Goal: Task Accomplishment & Management: Manage account settings

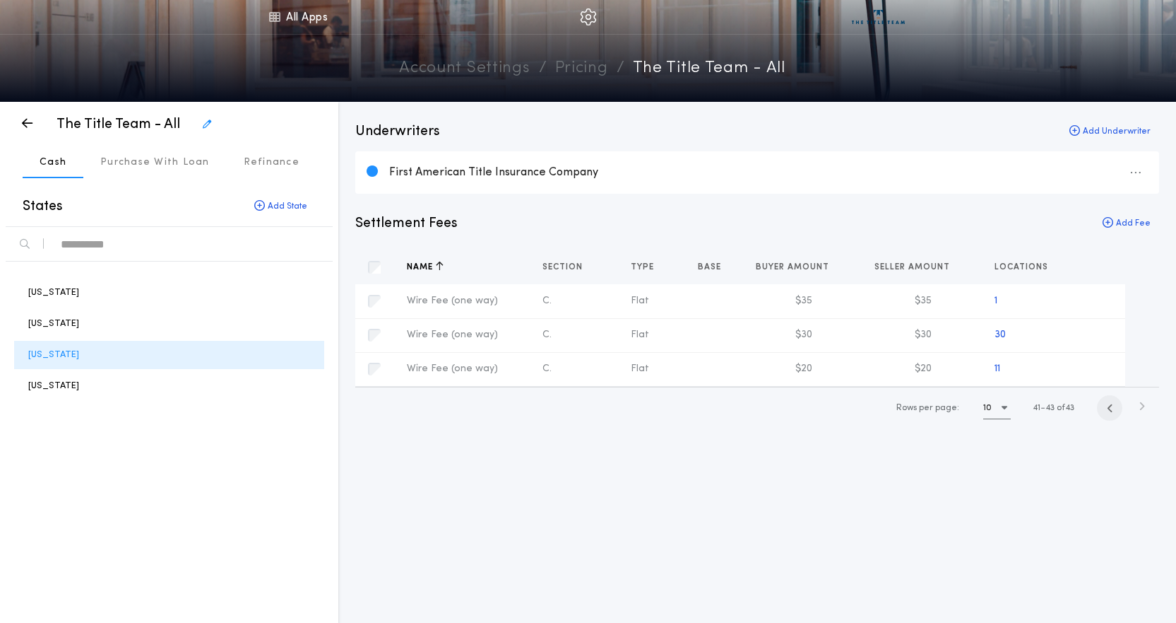
click at [1109, 412] on icon "button" at bounding box center [1110, 408] width 6 height 11
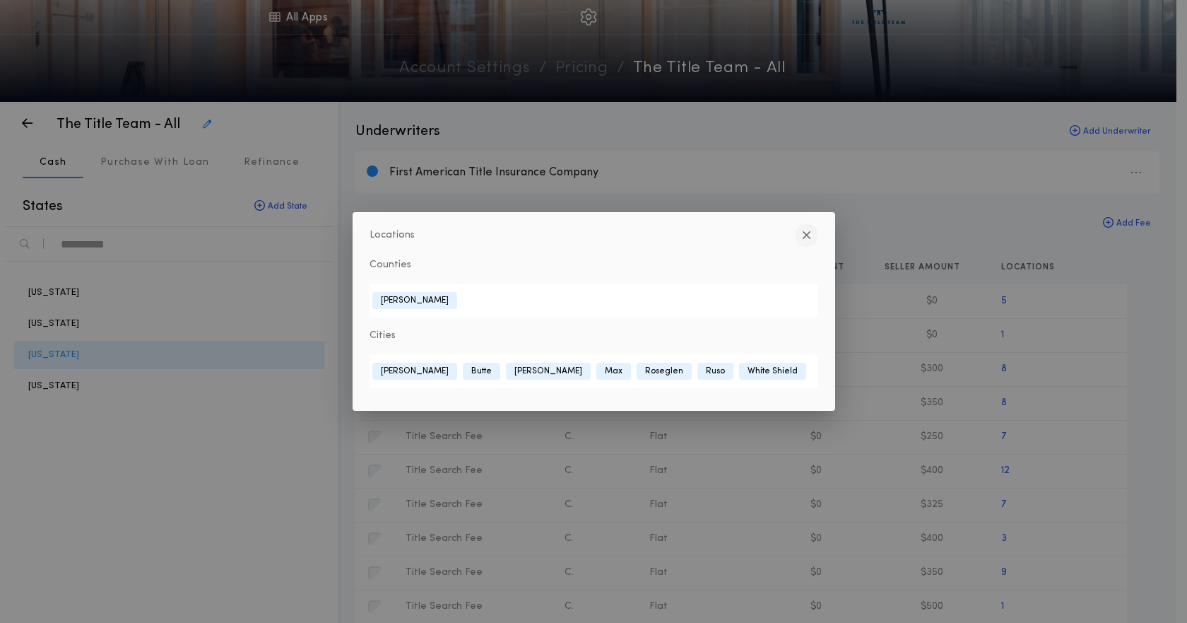
click at [805, 226] on button "button" at bounding box center [806, 234] width 23 height 23
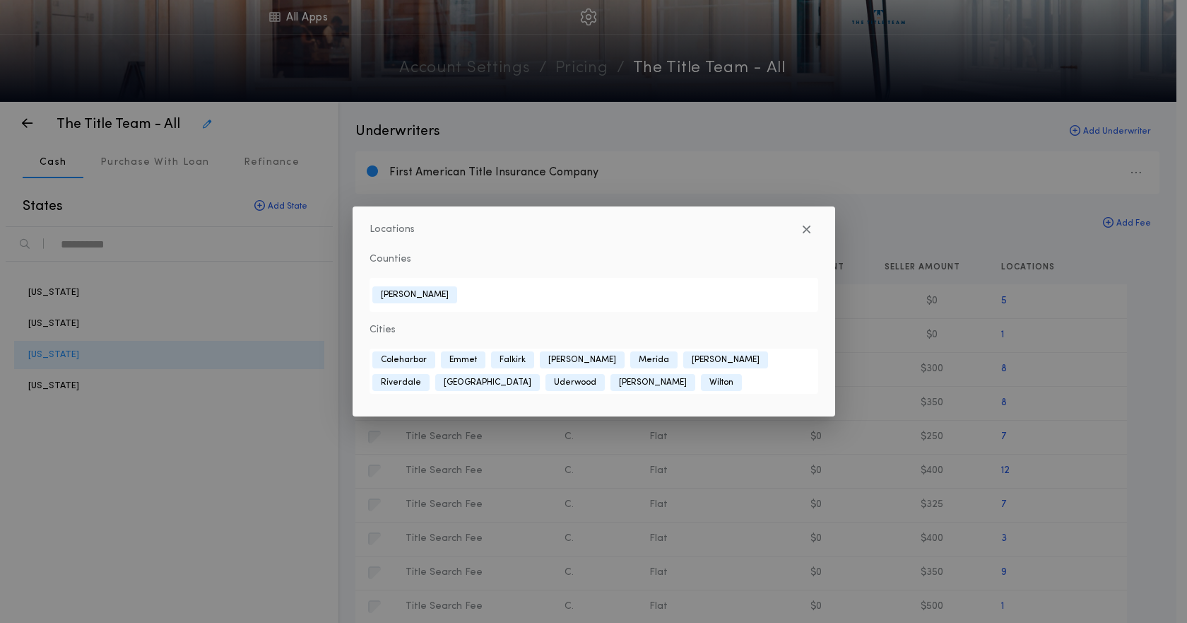
click at [1064, 472] on div "Locations Counties [GEOGRAPHIC_DATA] Cities [GEOGRAPHIC_DATA] [GEOGRAPHIC_DATA]…" at bounding box center [593, 311] width 1187 height 623
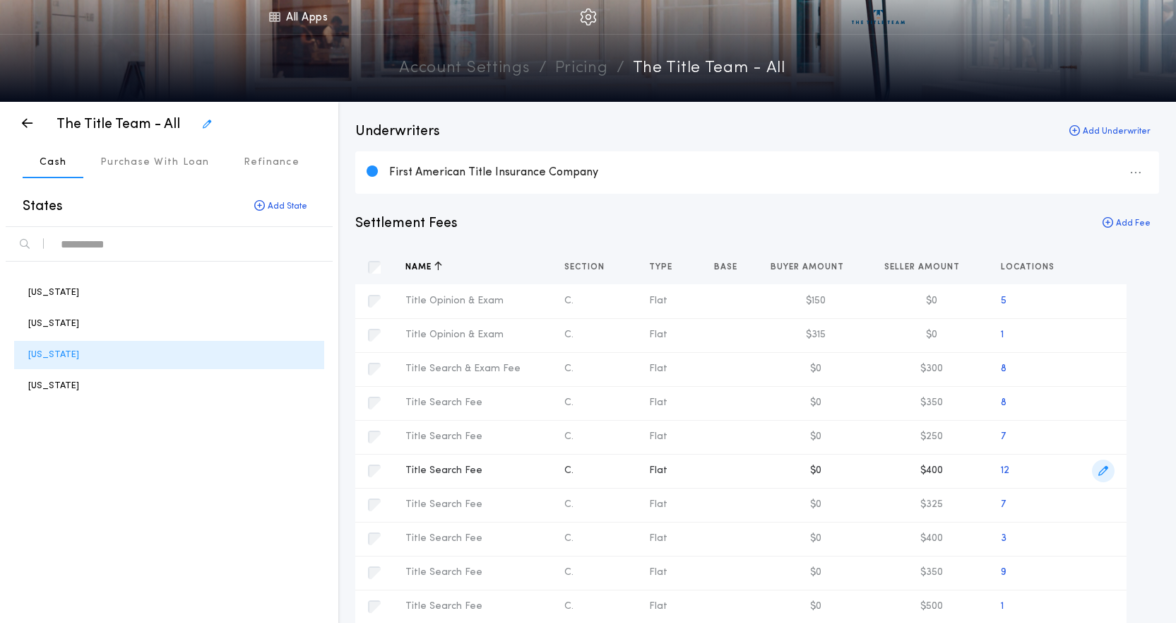
click at [1103, 471] on icon "button" at bounding box center [1104, 471] width 10 height 10
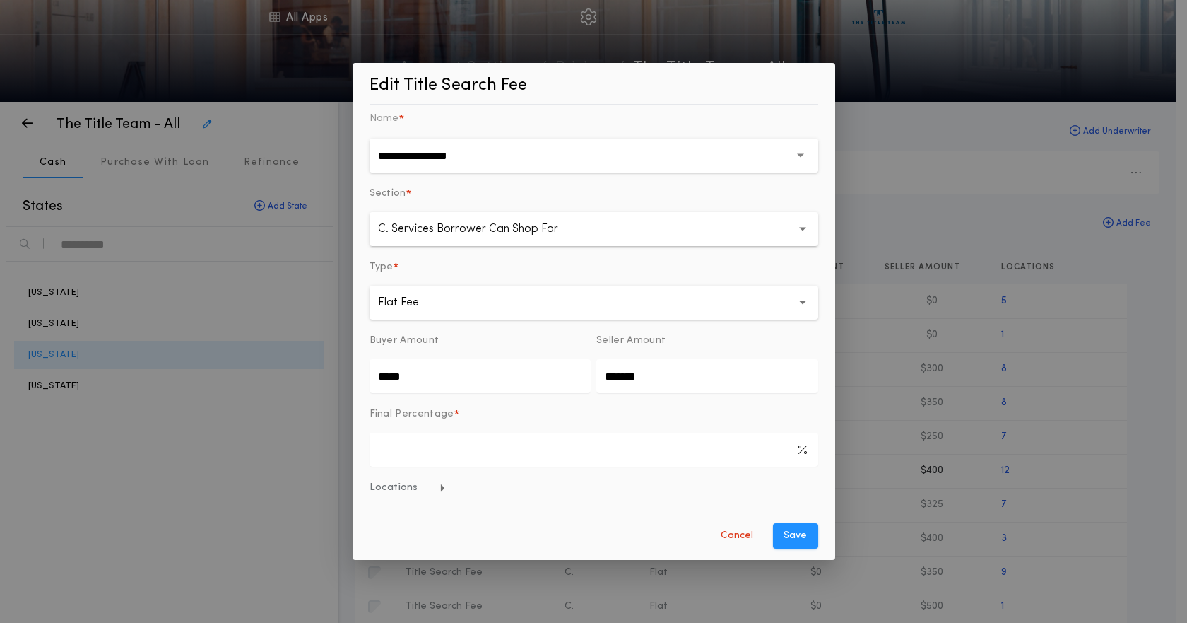
drag, startPoint x: 427, startPoint y: 384, endPoint x: 275, endPoint y: 398, distance: 152.6
click at [275, 398] on div "**********" at bounding box center [593, 311] width 1187 height 623
type input "*******"
click at [775, 537] on button "Save" at bounding box center [795, 535] width 45 height 25
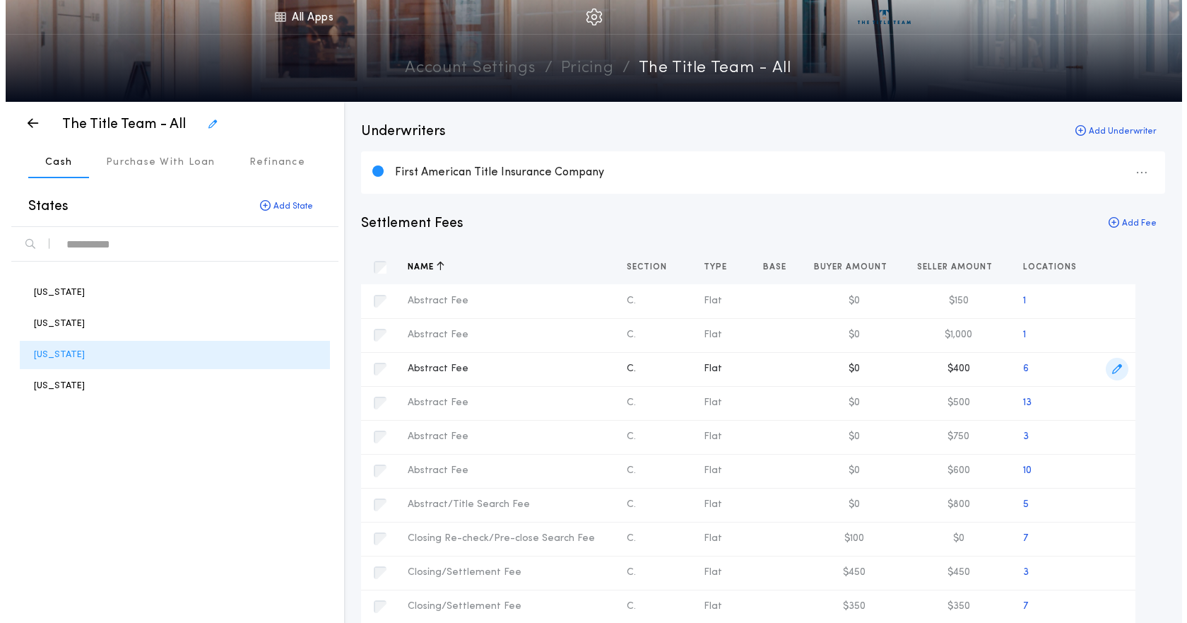
scroll to position [71, 0]
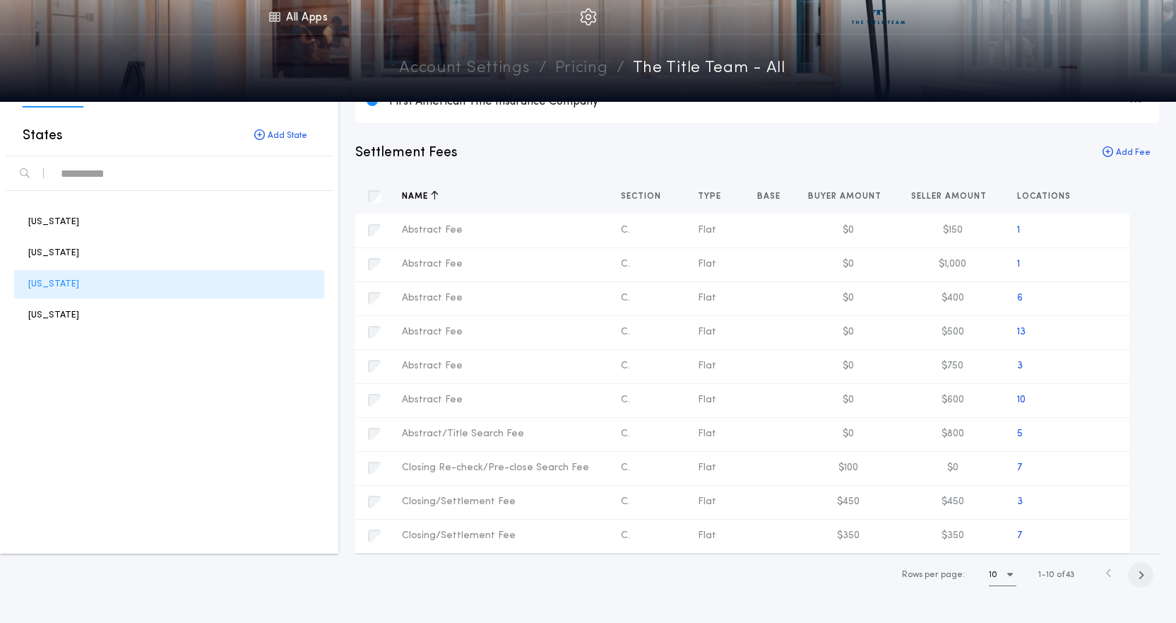
click at [1140, 577] on icon "button" at bounding box center [1141, 575] width 6 height 11
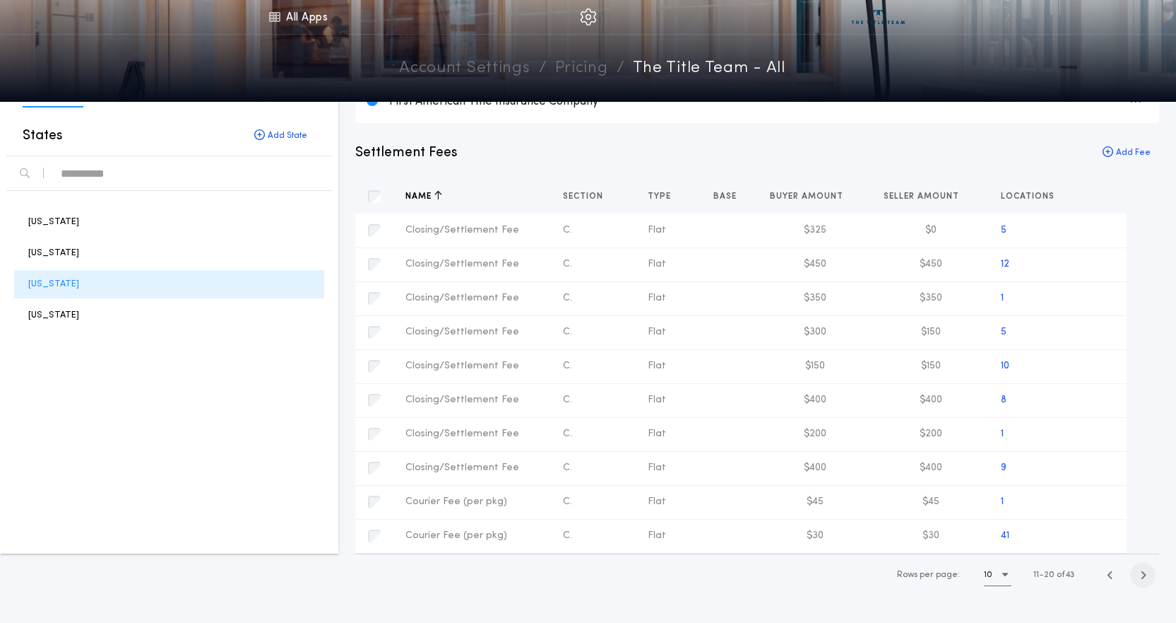
click at [1140, 577] on icon "button" at bounding box center [1143, 575] width 6 height 11
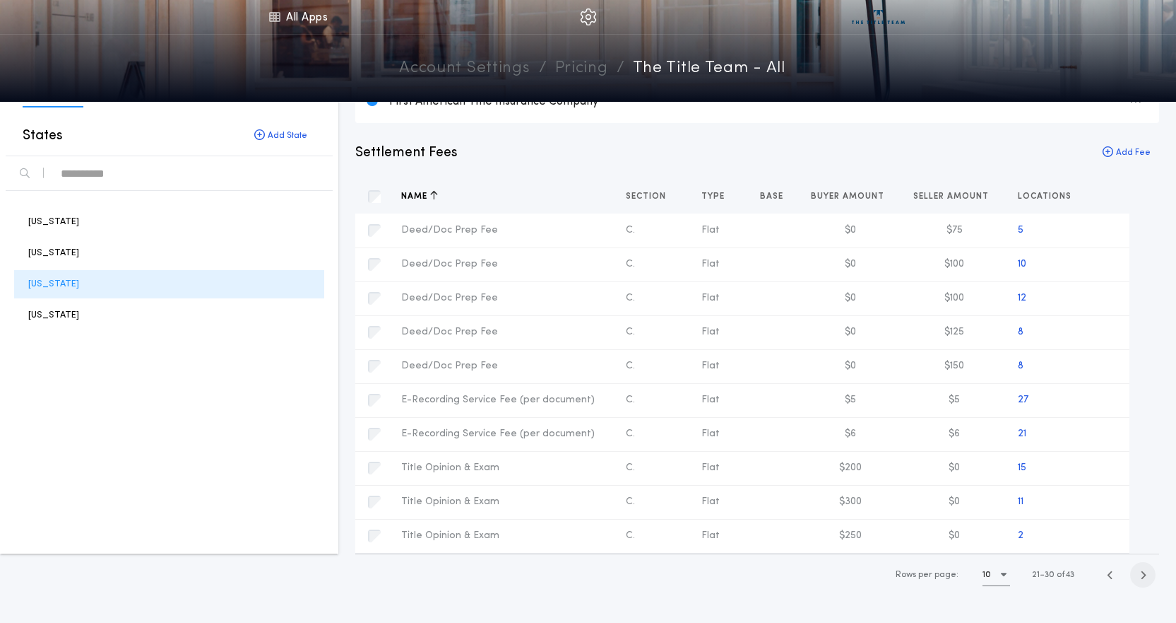
click at [1140, 577] on icon "button" at bounding box center [1143, 575] width 6 height 11
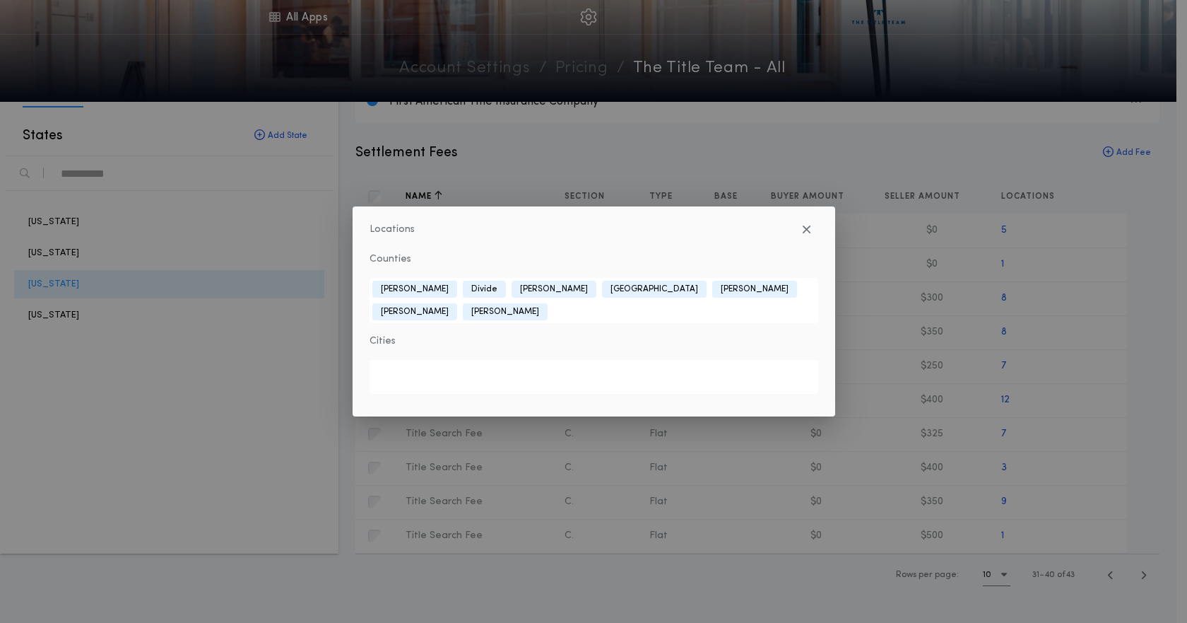
click at [886, 495] on div "Locations Counties [GEOGRAPHIC_DATA] Divide [PERSON_NAME] [GEOGRAPHIC_DATA] [PE…" at bounding box center [593, 311] width 1187 height 623
click at [1090, 433] on div "Locations Counties [GEOGRAPHIC_DATA][PERSON_NAME] [PERSON_NAME] [GEOGRAPHIC_DAT…" at bounding box center [593, 311] width 1187 height 623
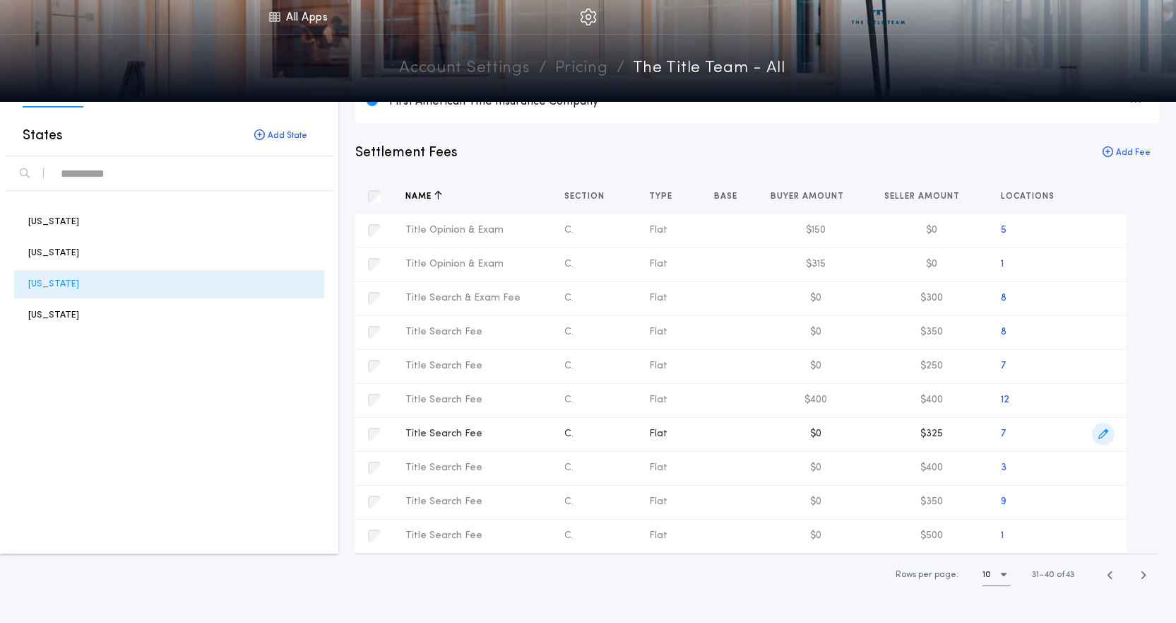
click at [1107, 433] on icon "button" at bounding box center [1104, 434] width 10 height 10
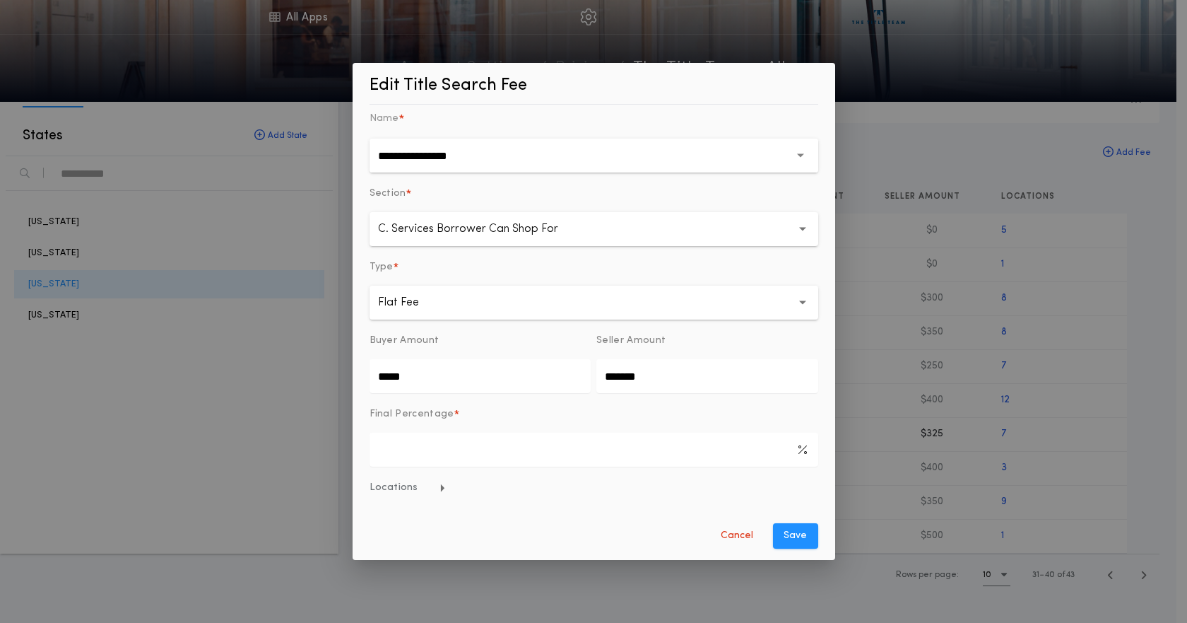
drag, startPoint x: 471, startPoint y: 383, endPoint x: 48, endPoint y: 406, distance: 423.9
click at [57, 406] on div "**********" at bounding box center [593, 311] width 1187 height 623
type input "*******"
click at [780, 535] on button "Save" at bounding box center [795, 535] width 45 height 25
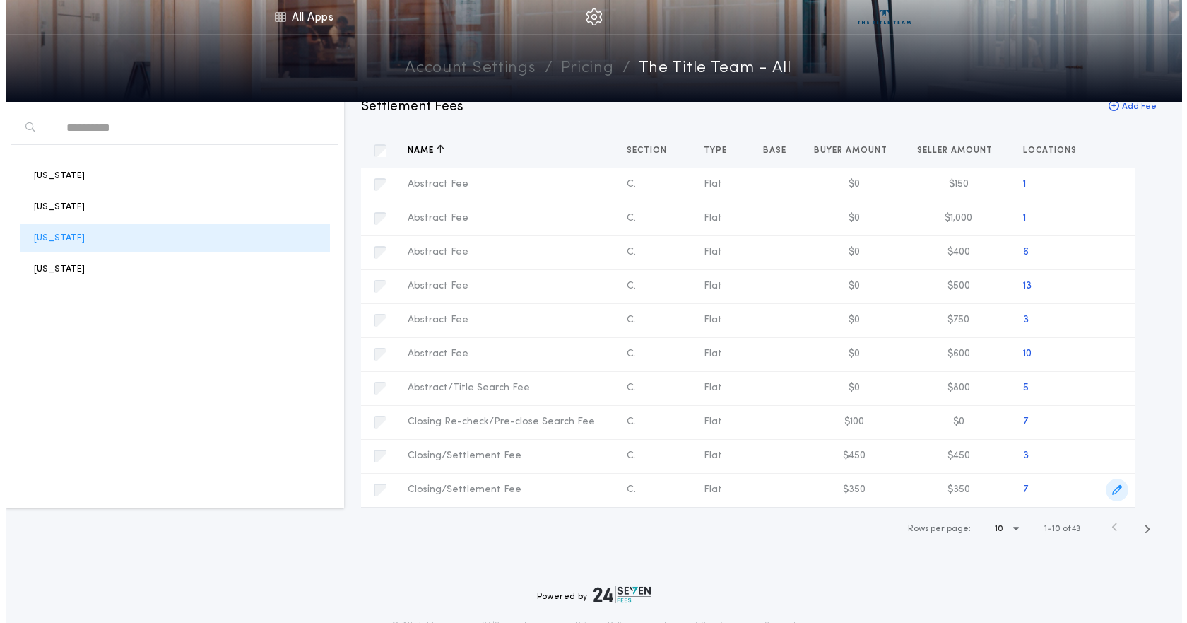
scroll to position [141, 0]
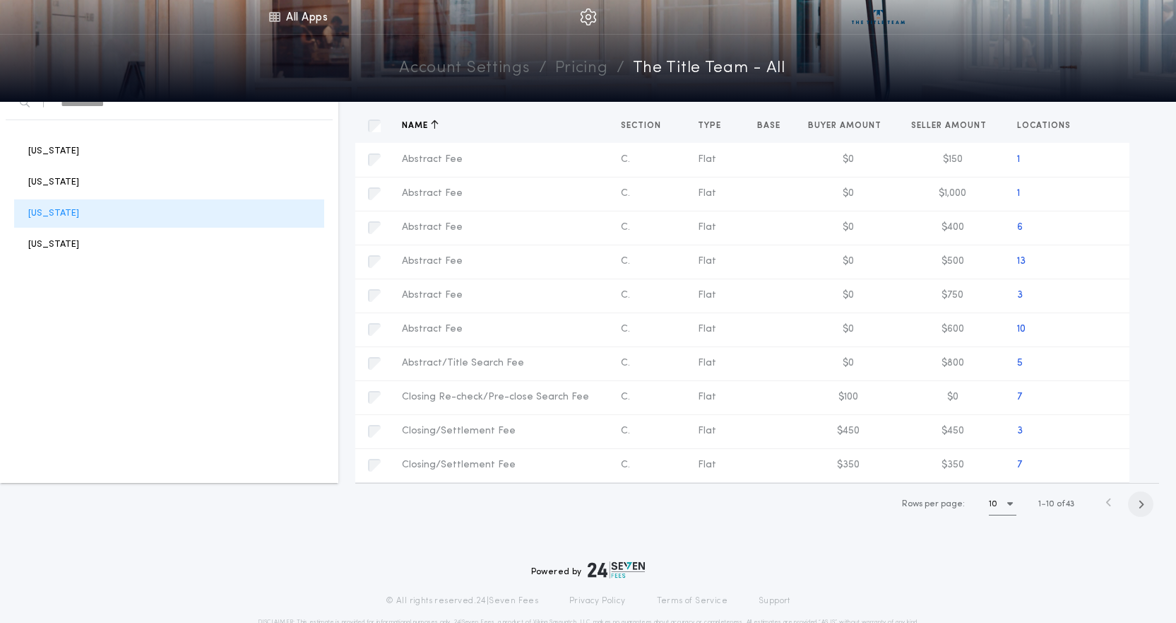
click at [1144, 509] on span "button" at bounding box center [1140, 503] width 25 height 25
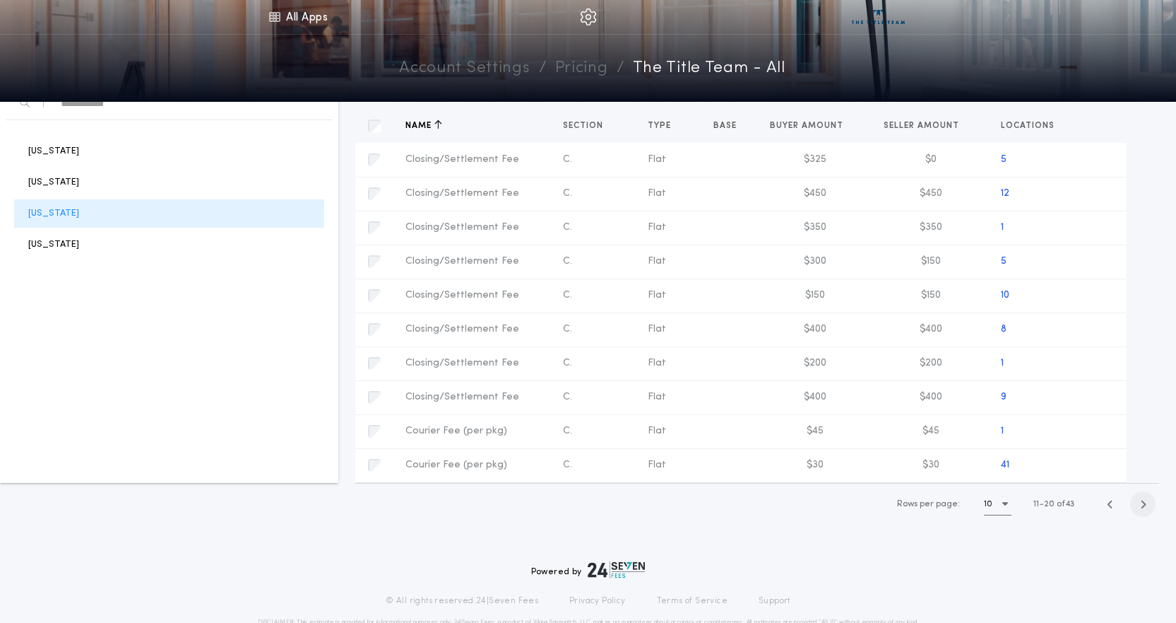
click at [1144, 509] on span "button" at bounding box center [1143, 503] width 25 height 25
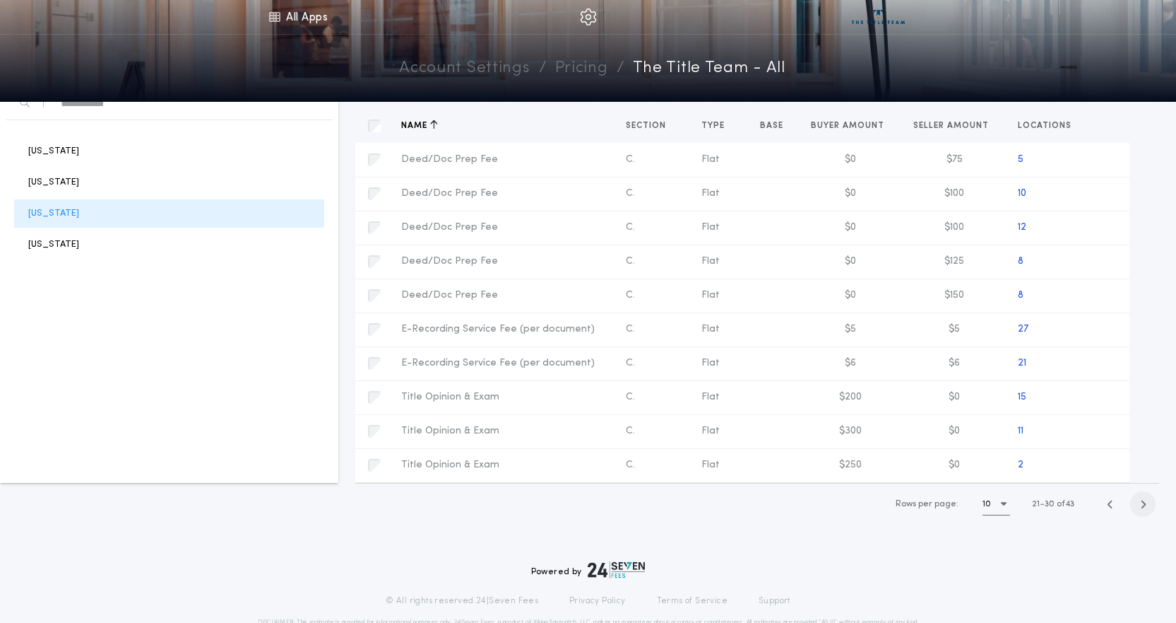
click at [1144, 509] on span "button" at bounding box center [1143, 503] width 25 height 25
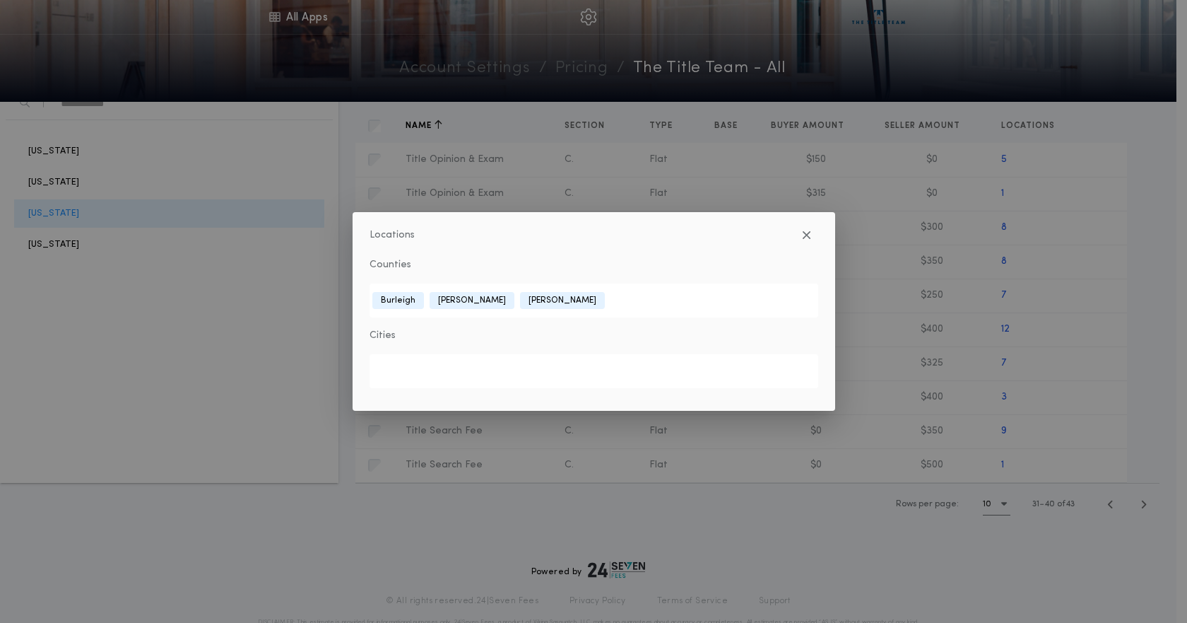
click at [1101, 399] on div "Locations Counties [GEOGRAPHIC_DATA][PERSON_NAME][GEOGRAPHIC_DATA] Cities" at bounding box center [593, 311] width 1187 height 623
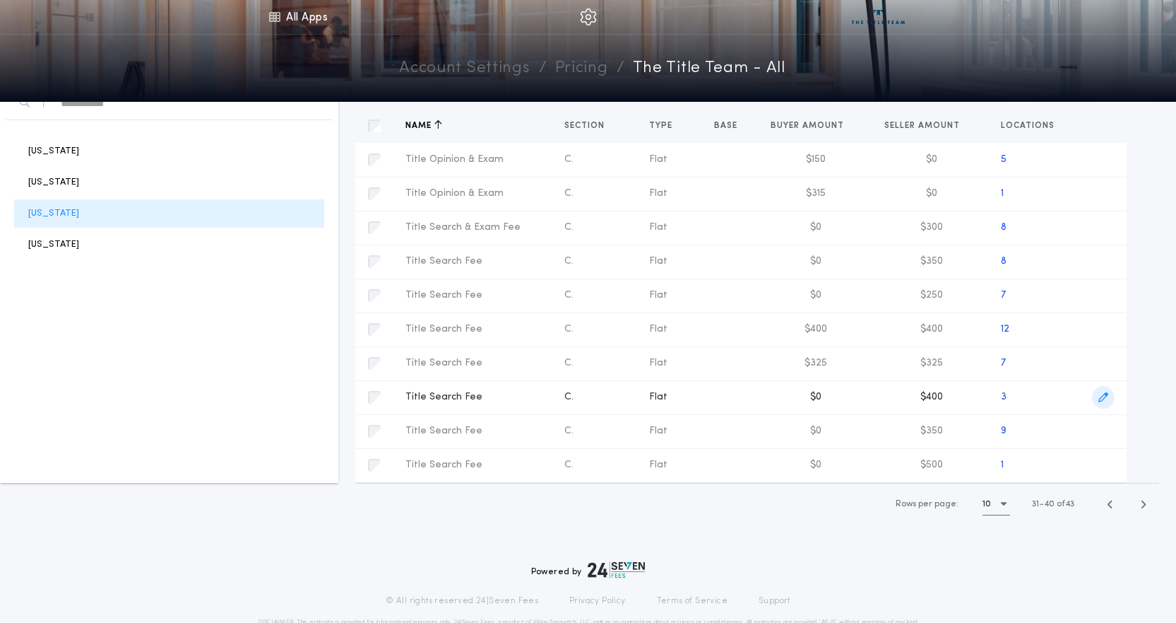
click at [1099, 399] on icon "button" at bounding box center [1104, 397] width 10 height 10
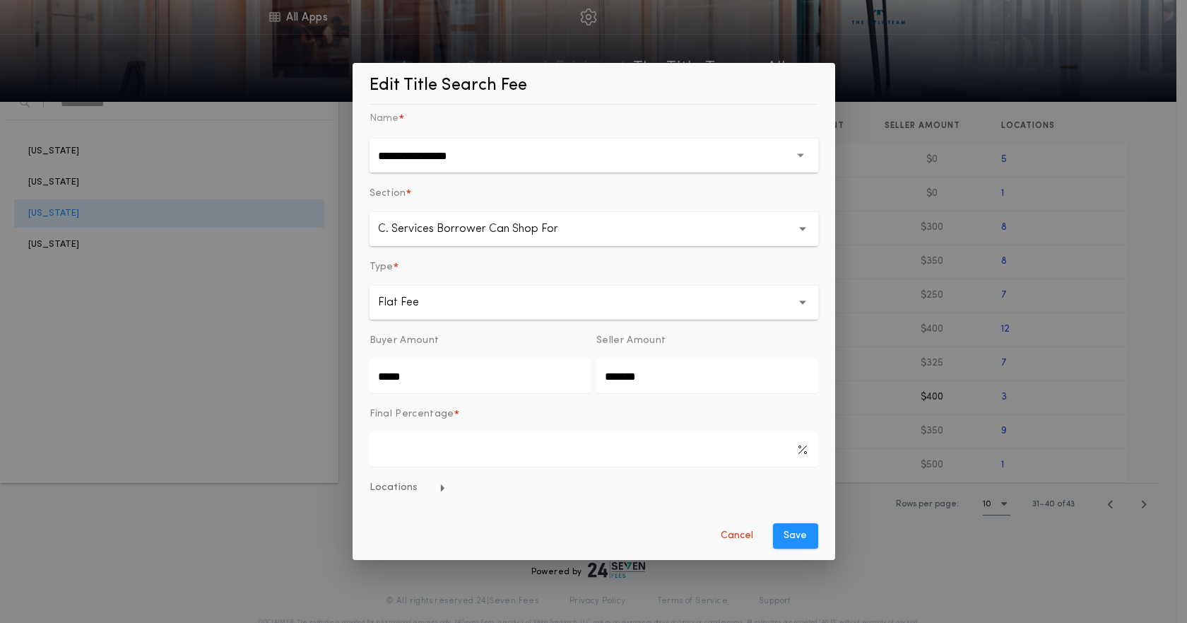
drag, startPoint x: 432, startPoint y: 381, endPoint x: -20, endPoint y: 364, distance: 451.8
click at [0, 364] on html "All Apps Title Calculator Seller Net Sheets Buyer's Estimate Account Settings M…" at bounding box center [593, 268] width 1187 height 818
type input "*******"
click at [793, 536] on button "Save" at bounding box center [795, 535] width 45 height 25
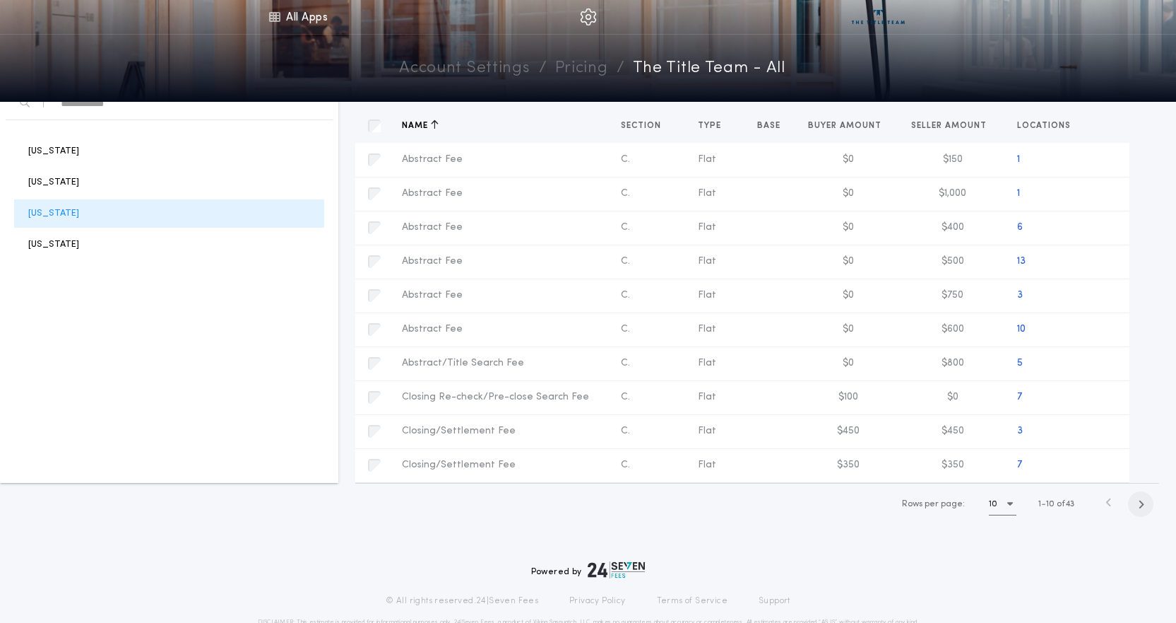
click at [1142, 503] on icon "button" at bounding box center [1141, 504] width 6 height 11
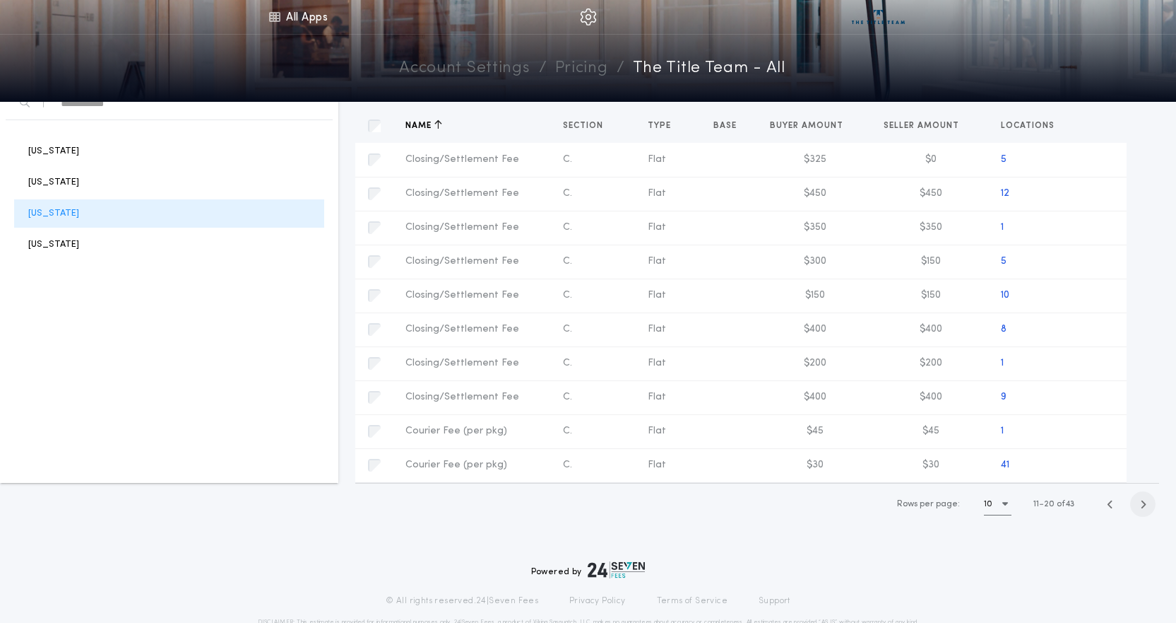
click at [1142, 503] on icon "button" at bounding box center [1143, 504] width 6 height 11
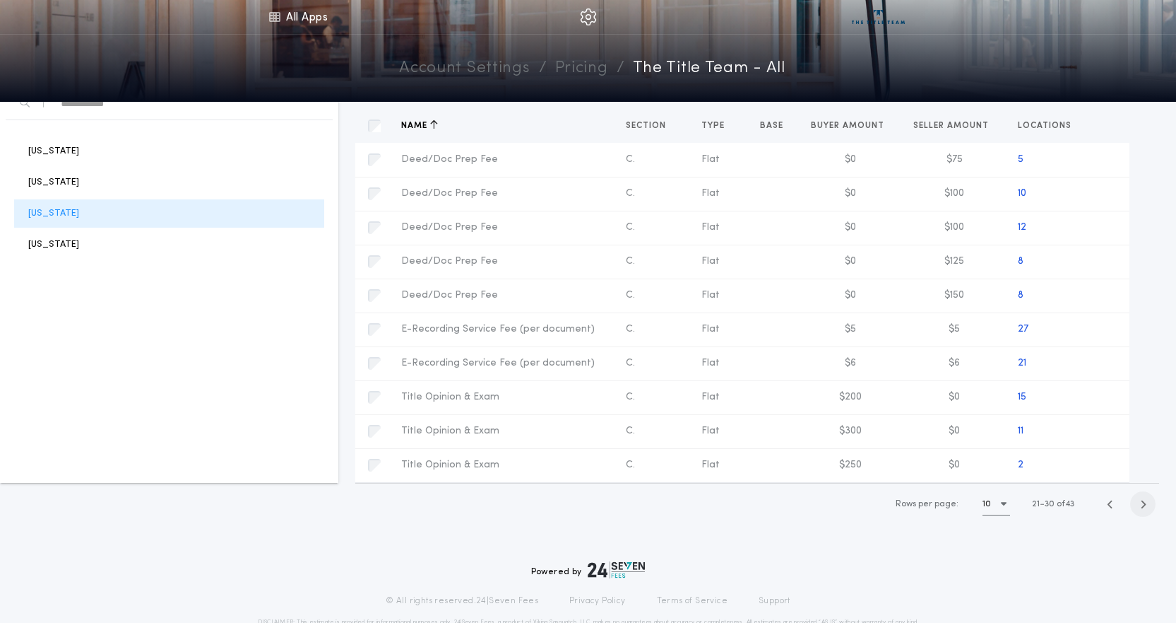
click at [1142, 503] on icon "button" at bounding box center [1143, 504] width 6 height 11
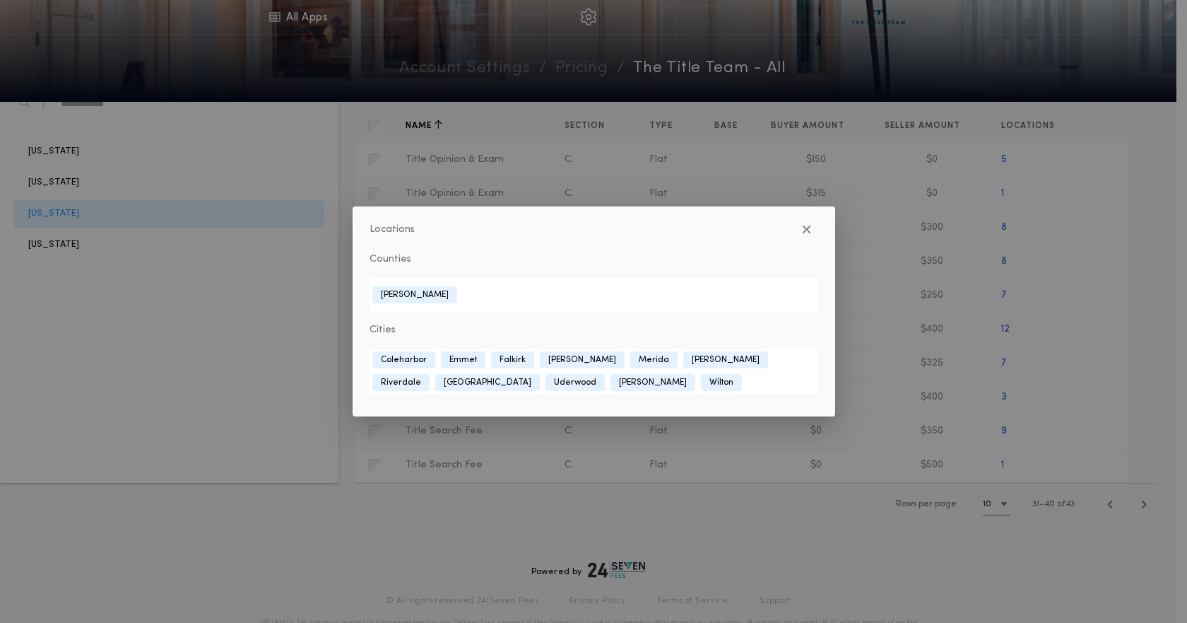
click at [131, 404] on div "Locations Counties [GEOGRAPHIC_DATA] Cities [GEOGRAPHIC_DATA] [GEOGRAPHIC_DATA]…" at bounding box center [593, 311] width 1187 height 623
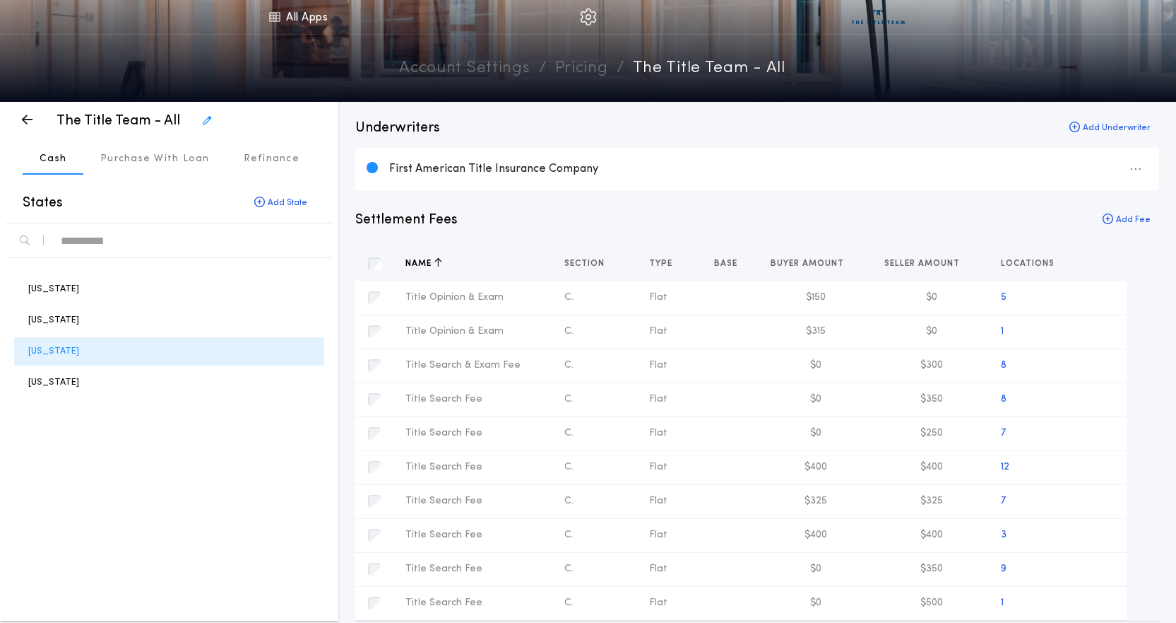
scroll to position [0, 0]
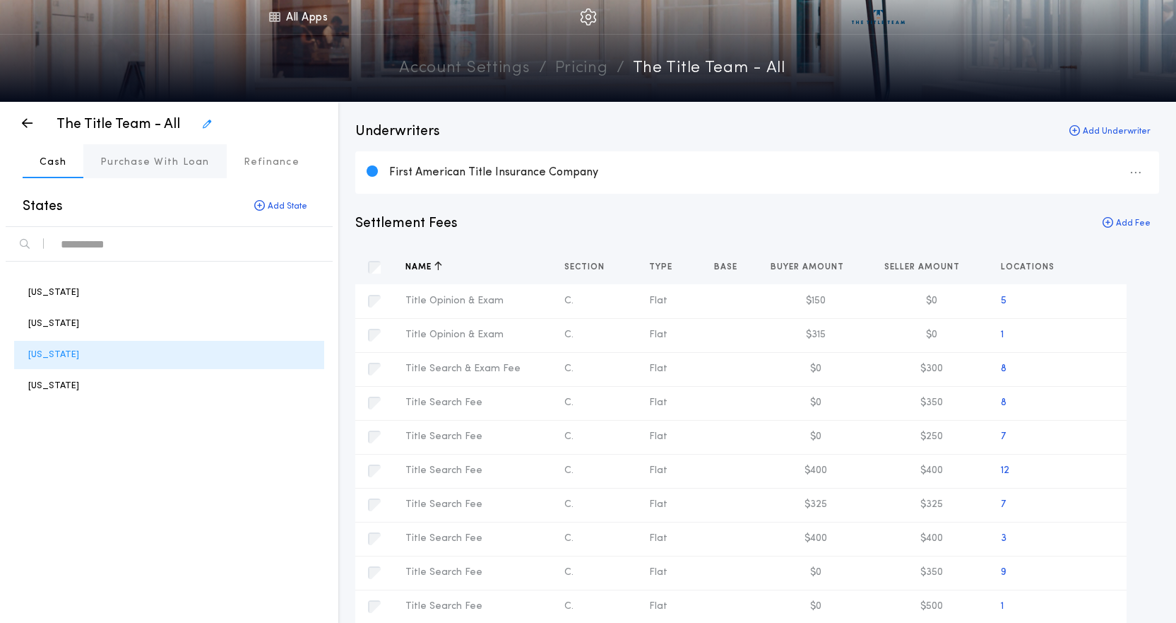
click at [151, 162] on p "Purchase With Loan" at bounding box center [155, 162] width 110 height 14
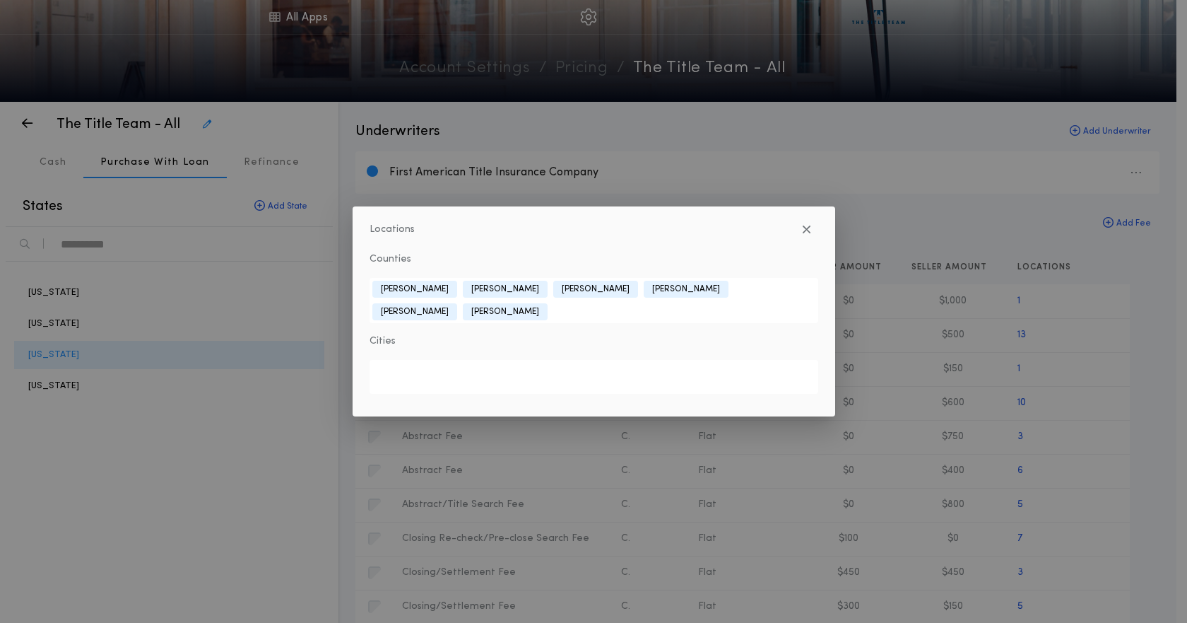
click at [770, 533] on div "Locations Counties [GEOGRAPHIC_DATA][PERSON_NAME][GEOGRAPHIC_DATA] [GEOGRAPHIC_…" at bounding box center [593, 311] width 1187 height 623
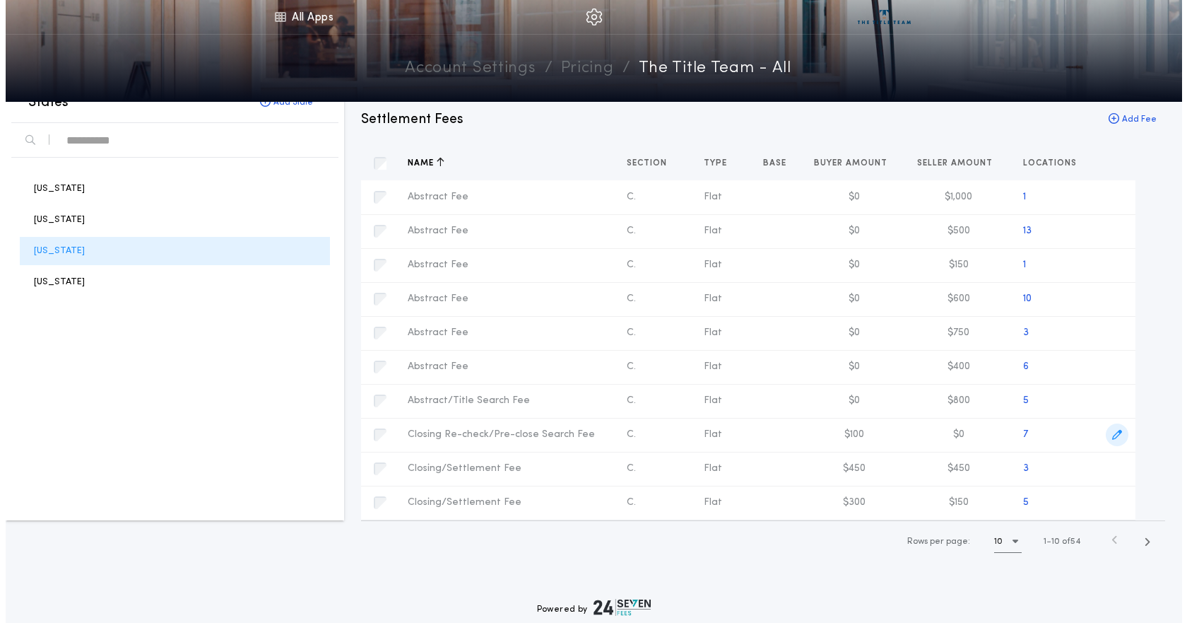
scroll to position [195, 0]
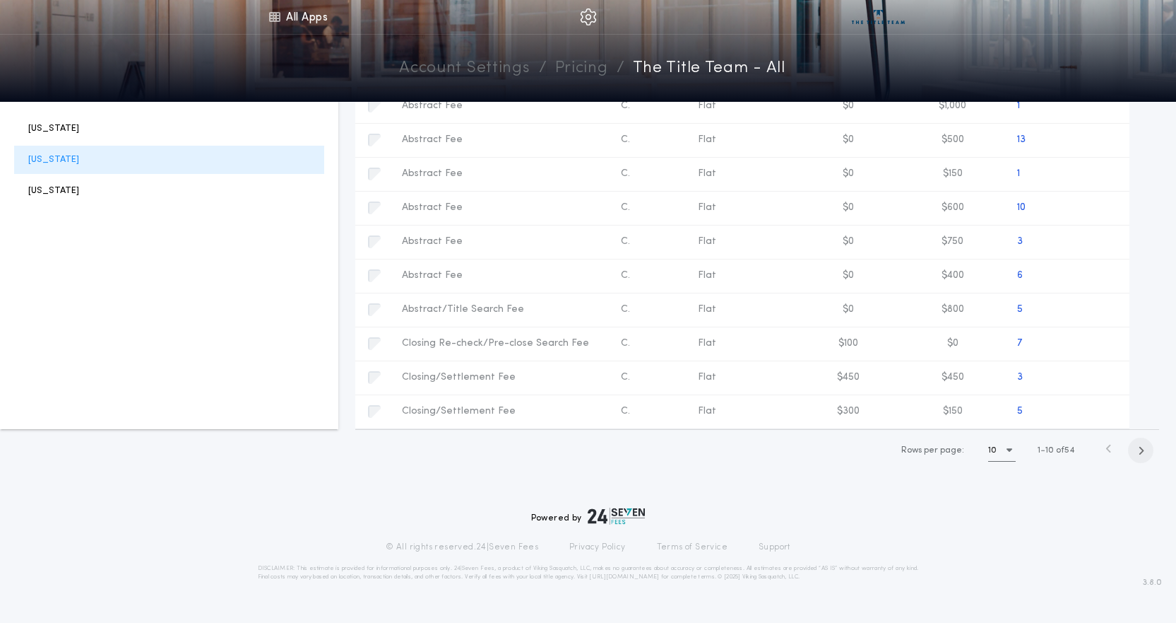
click at [1138, 454] on icon "button" at bounding box center [1141, 450] width 6 height 11
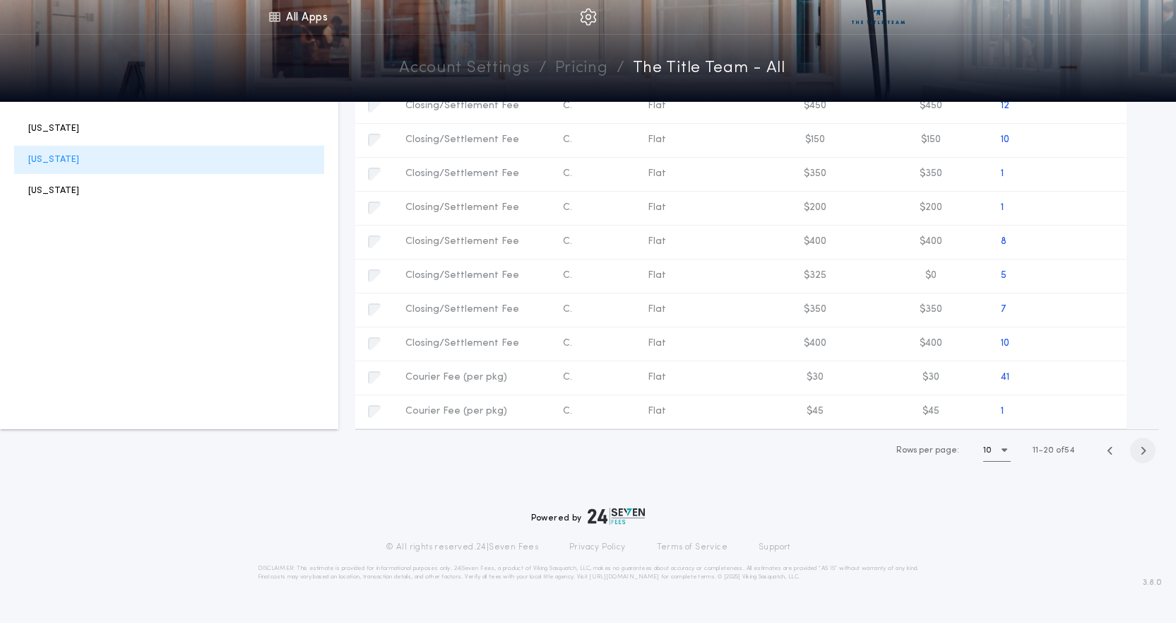
click at [1138, 454] on span "button" at bounding box center [1143, 449] width 25 height 25
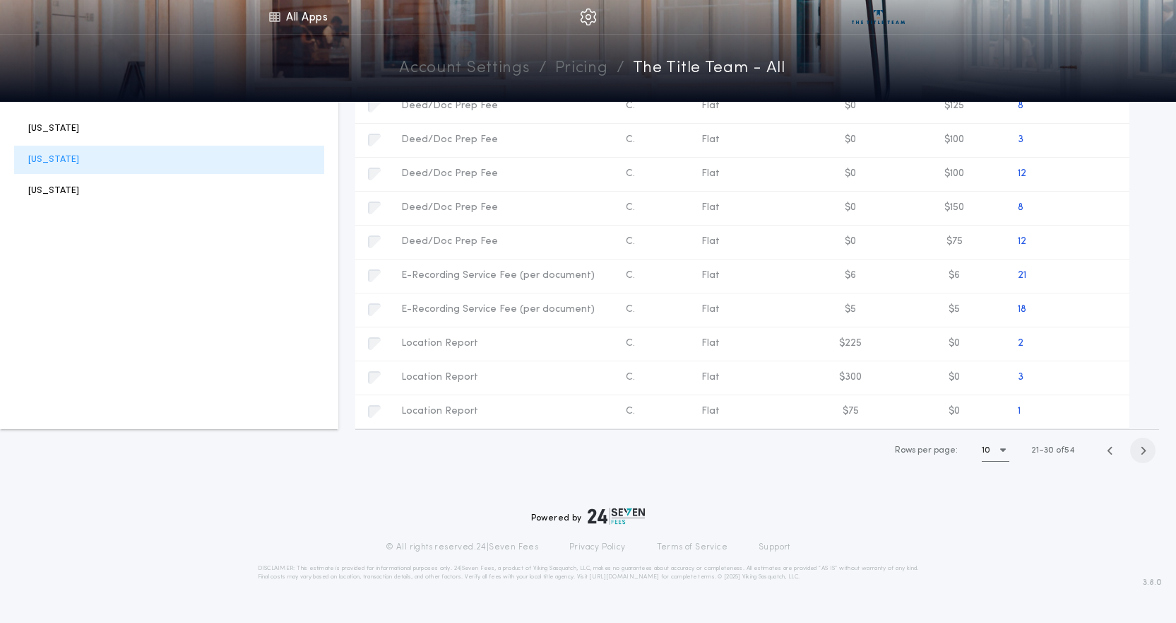
click at [1138, 454] on span "button" at bounding box center [1143, 449] width 25 height 25
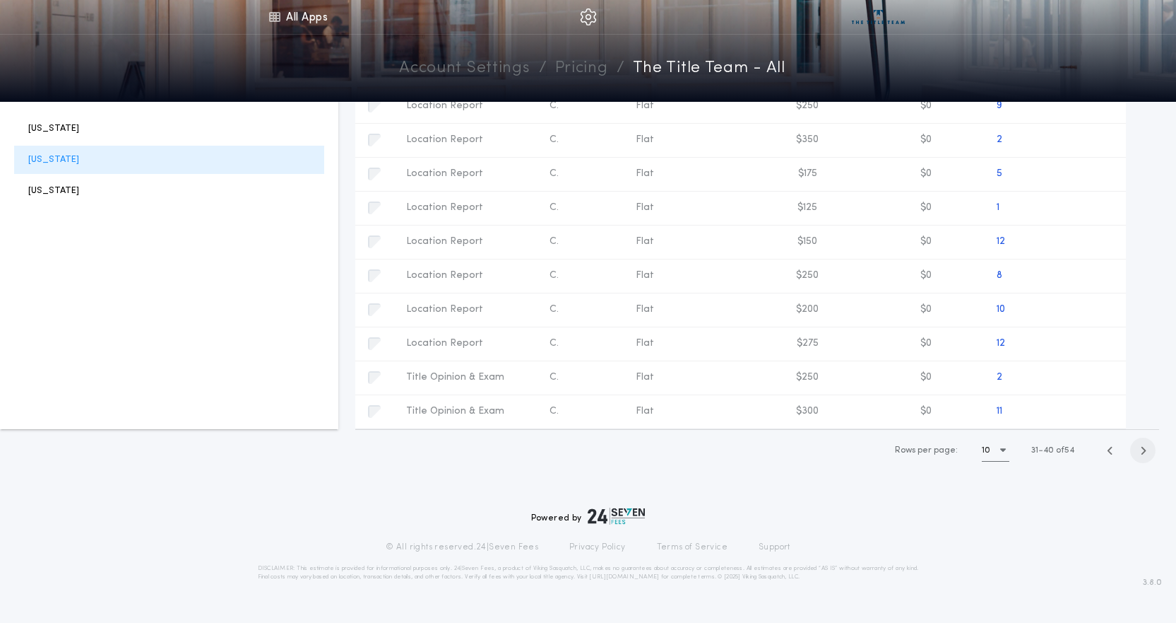
click at [1138, 454] on span "button" at bounding box center [1143, 449] width 25 height 25
click at [1102, 345] on icon "button" at bounding box center [1104, 343] width 10 height 10
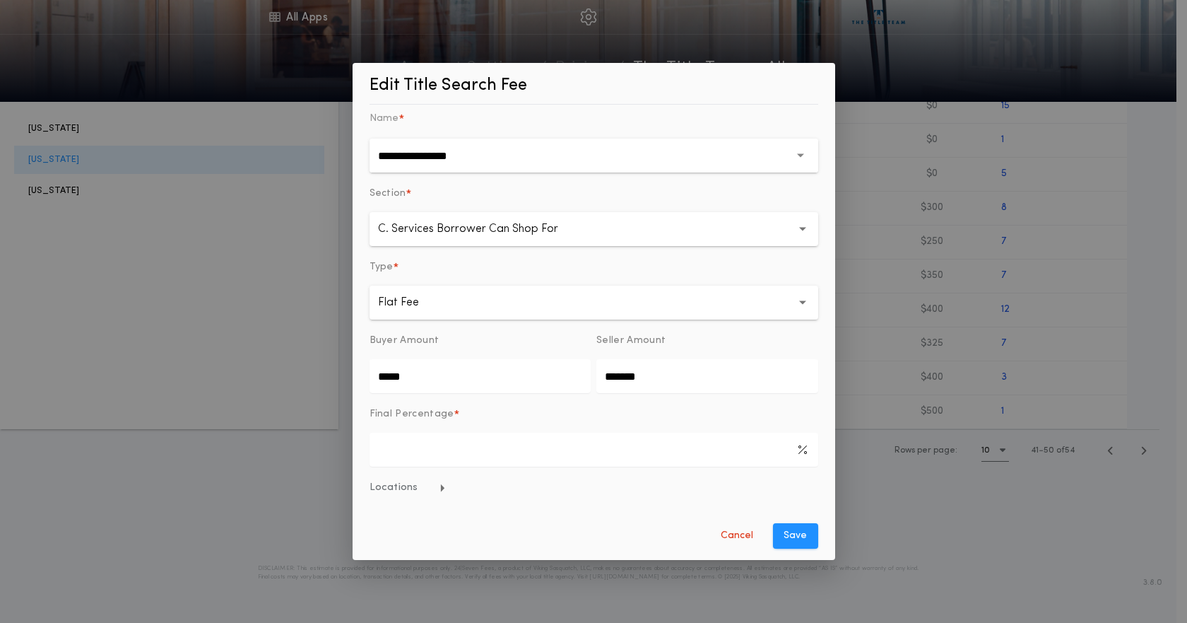
drag, startPoint x: 433, startPoint y: 377, endPoint x: 278, endPoint y: 396, distance: 156.6
click at [278, 396] on div "**********" at bounding box center [593, 311] width 1187 height 623
type input "*******"
click at [784, 539] on button "Save" at bounding box center [795, 535] width 45 height 25
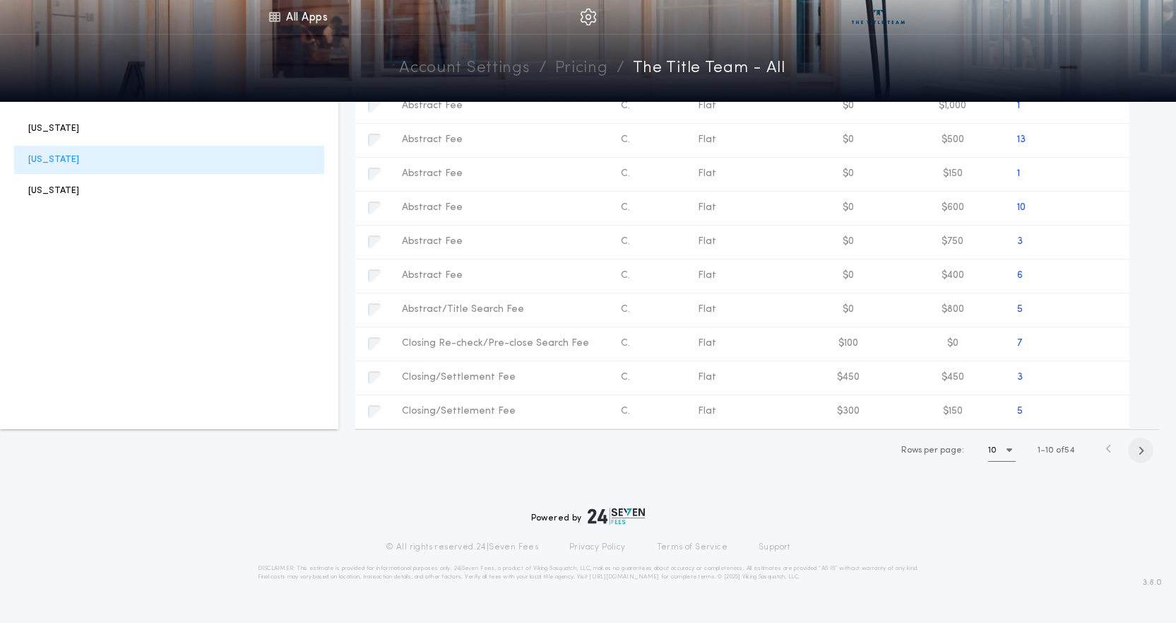
click at [1138, 449] on icon "button" at bounding box center [1141, 450] width 6 height 11
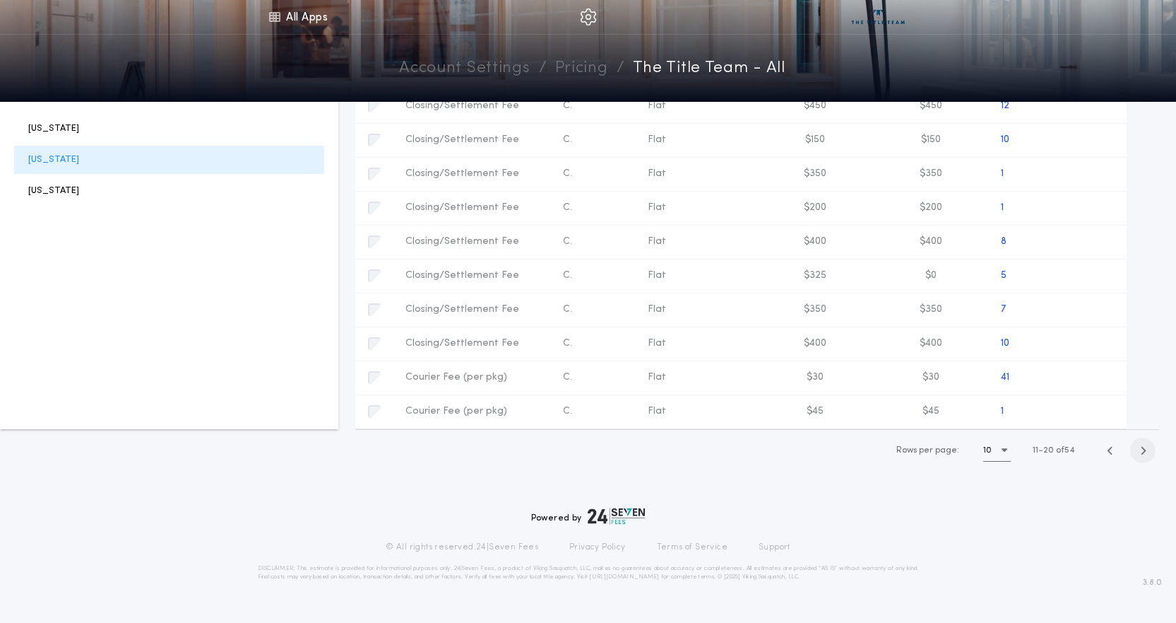
click at [1138, 449] on span "button" at bounding box center [1143, 449] width 25 height 25
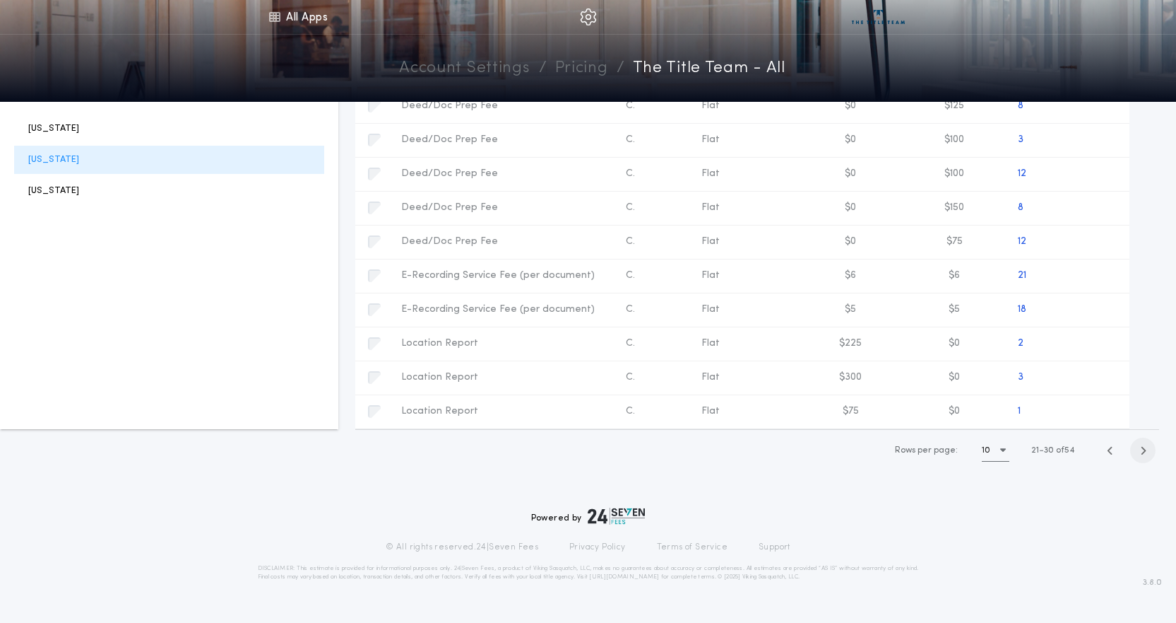
click at [1138, 449] on span "button" at bounding box center [1143, 449] width 25 height 25
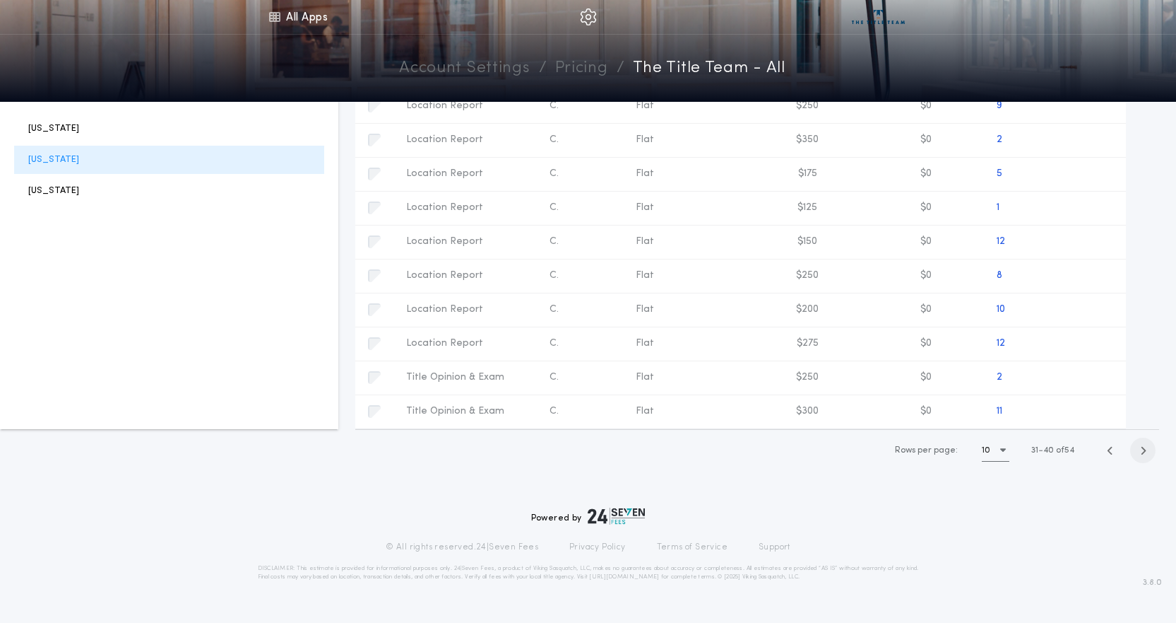
click at [1138, 449] on span "button" at bounding box center [1143, 449] width 25 height 25
click at [1107, 378] on icon "button" at bounding box center [1104, 377] width 10 height 10
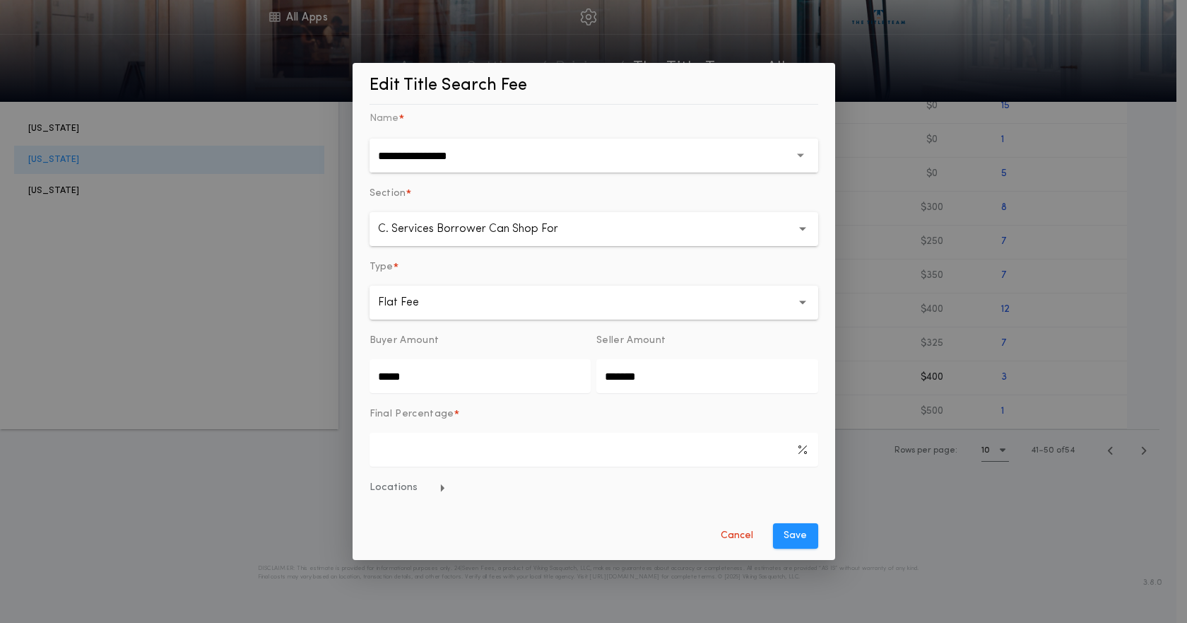
drag, startPoint x: 437, startPoint y: 379, endPoint x: 213, endPoint y: 405, distance: 226.2
click at [213, 405] on div "**********" at bounding box center [593, 311] width 1187 height 623
type input "*******"
click at [780, 535] on button "Save" at bounding box center [795, 535] width 45 height 25
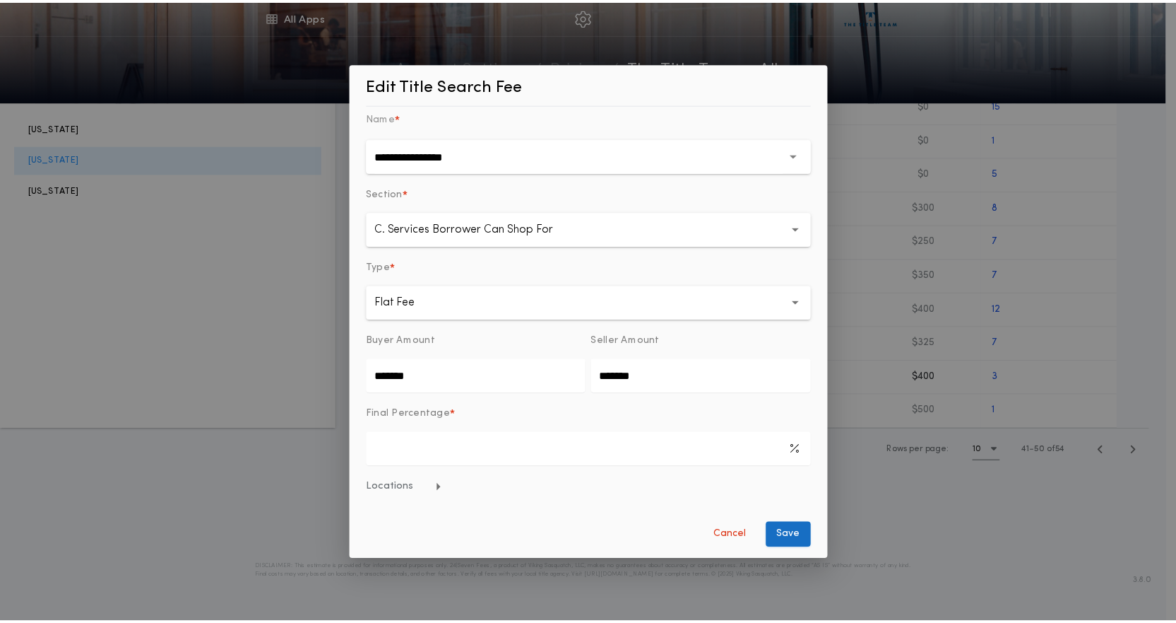
scroll to position [0, 0]
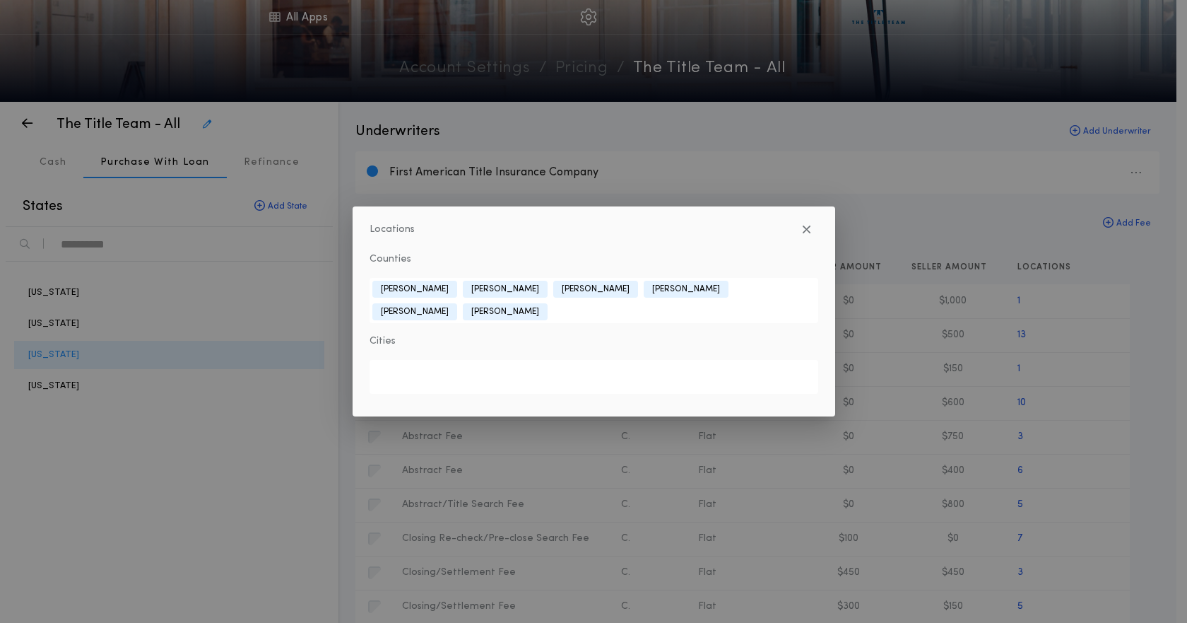
click at [1176, 484] on div "Locations Counties [GEOGRAPHIC_DATA][PERSON_NAME][GEOGRAPHIC_DATA] [GEOGRAPHIC_…" at bounding box center [593, 311] width 1187 height 623
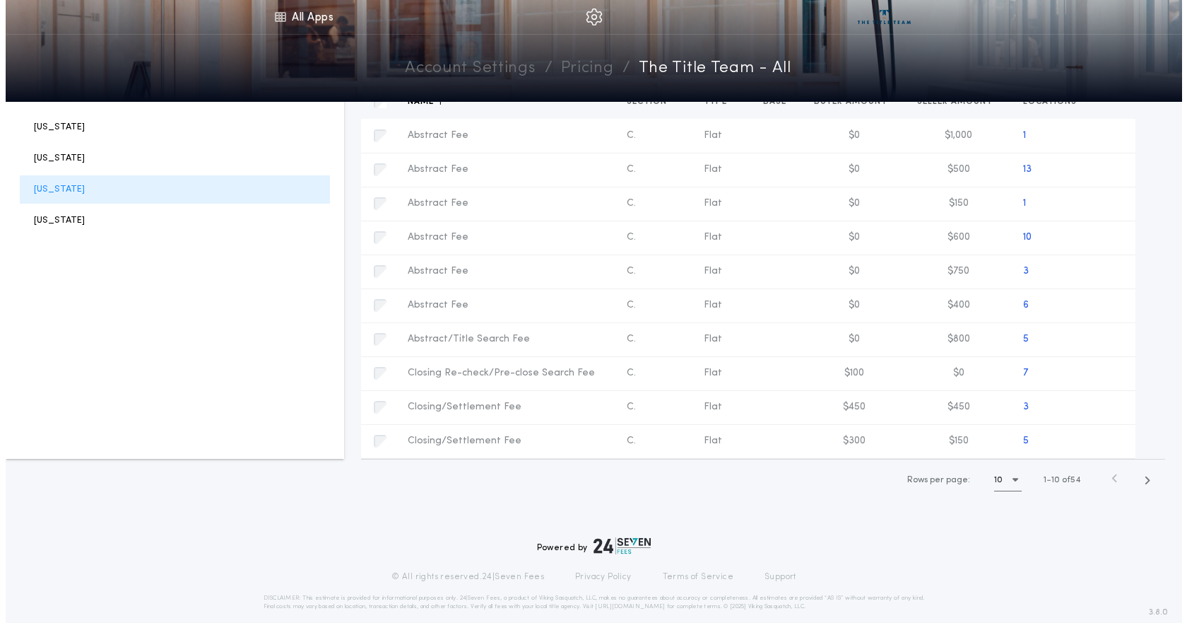
scroll to position [195, 0]
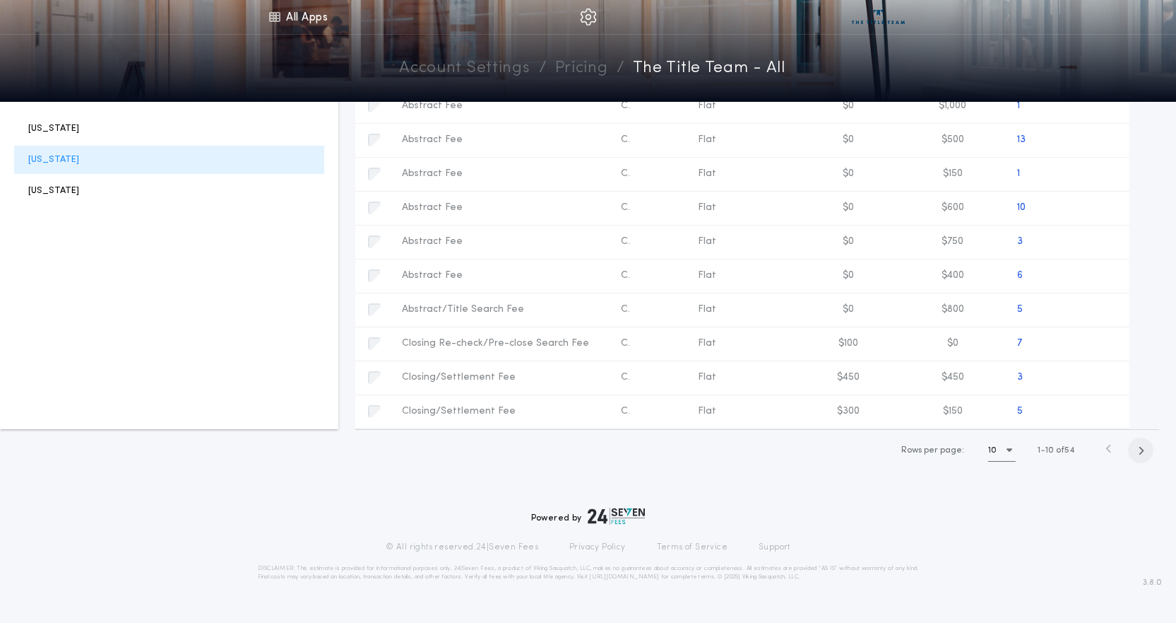
click at [1144, 447] on icon "button" at bounding box center [1141, 450] width 6 height 11
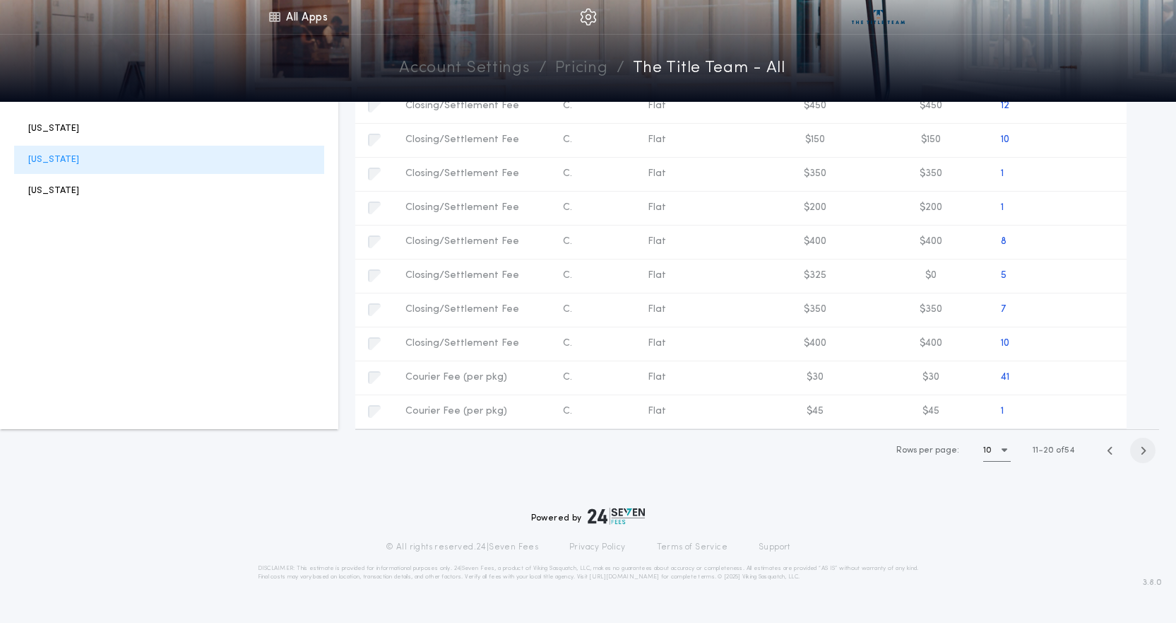
click at [1144, 447] on icon "button" at bounding box center [1143, 450] width 6 height 11
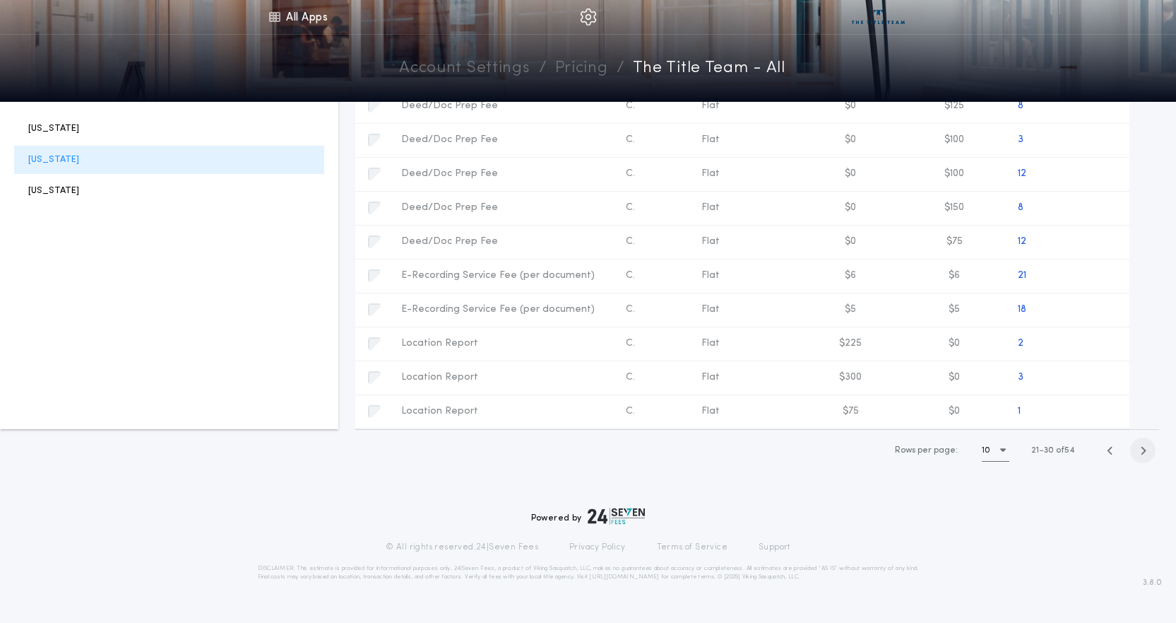
click at [1144, 447] on icon "button" at bounding box center [1143, 450] width 6 height 11
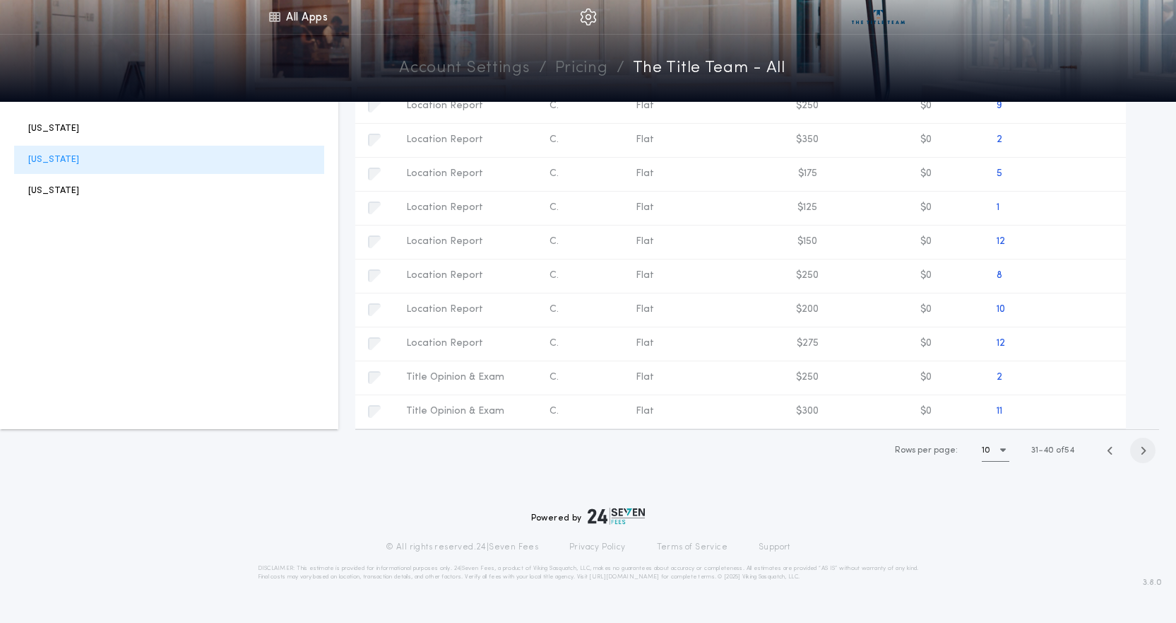
click at [1144, 447] on icon "button" at bounding box center [1143, 450] width 6 height 11
click at [1101, 310] on icon "button" at bounding box center [1104, 310] width 10 height 10
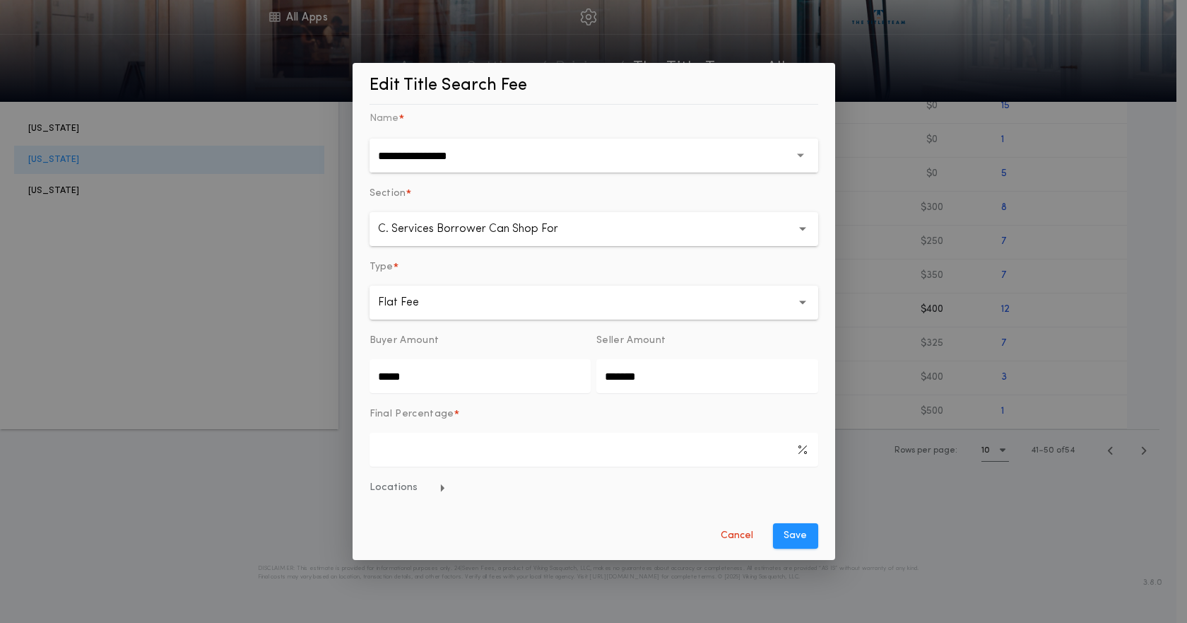
drag, startPoint x: 480, startPoint y: 363, endPoint x: 158, endPoint y: 393, distance: 324.3
click at [158, 393] on div "**********" at bounding box center [593, 311] width 1187 height 623
type input "*******"
click at [791, 533] on button "Save" at bounding box center [795, 535] width 45 height 25
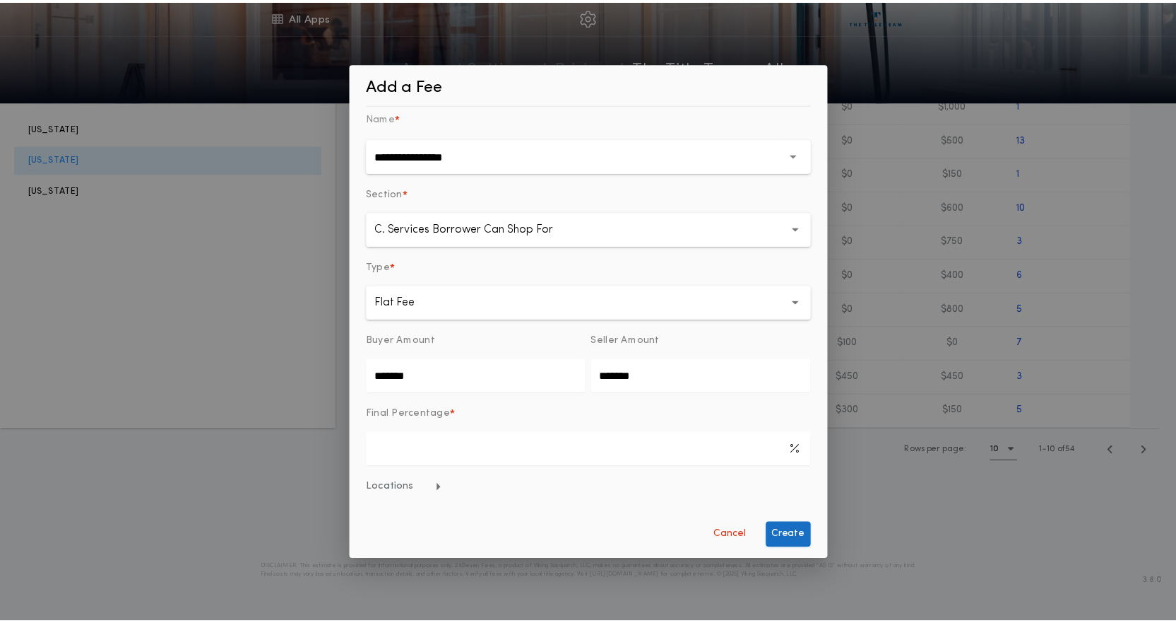
scroll to position [0, 0]
